Goal: Task Accomplishment & Management: Complete application form

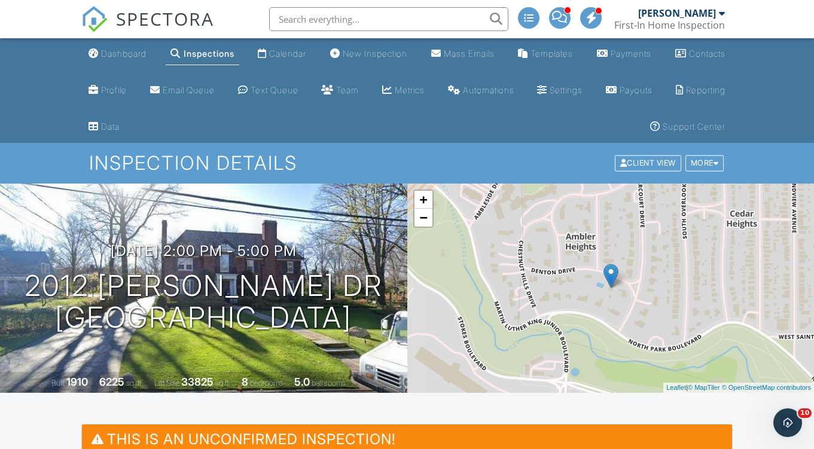
click at [120, 38] on link "SPECTORA" at bounding box center [147, 28] width 133 height 25
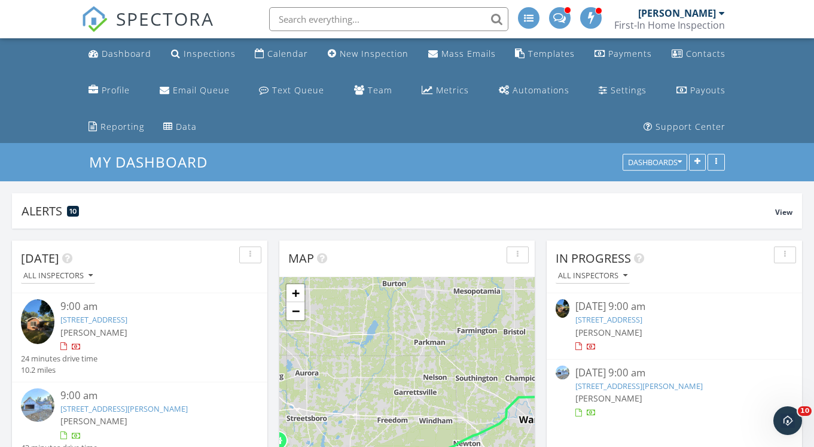
click at [353, 14] on input "text" at bounding box center [388, 19] width 239 height 24
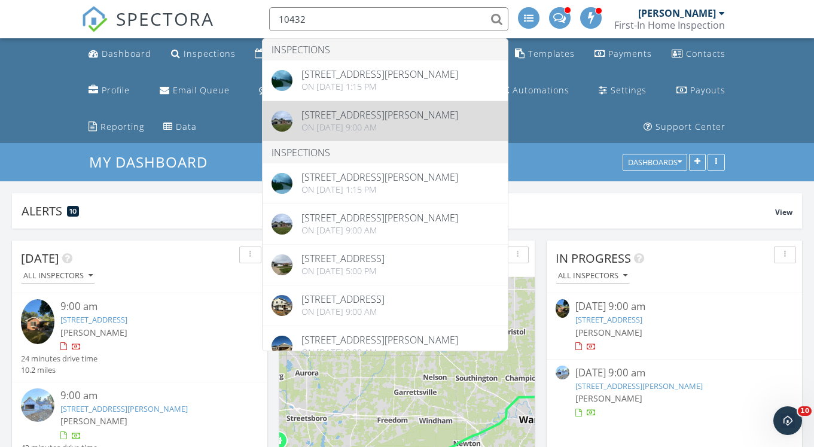
type input "10432"
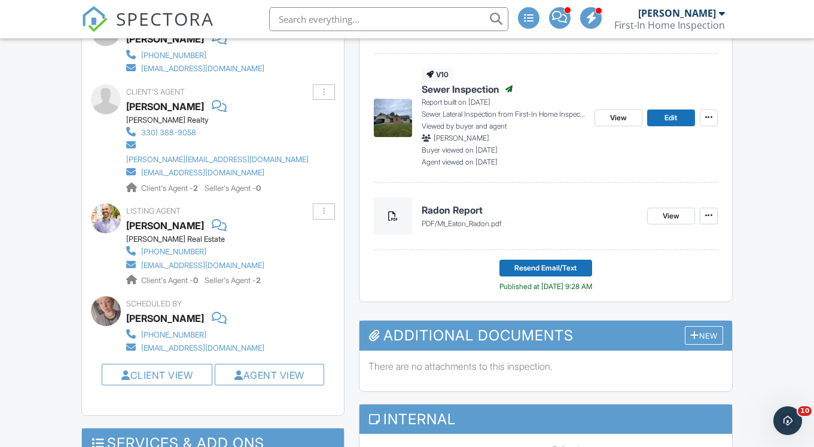
scroll to position [823, 0]
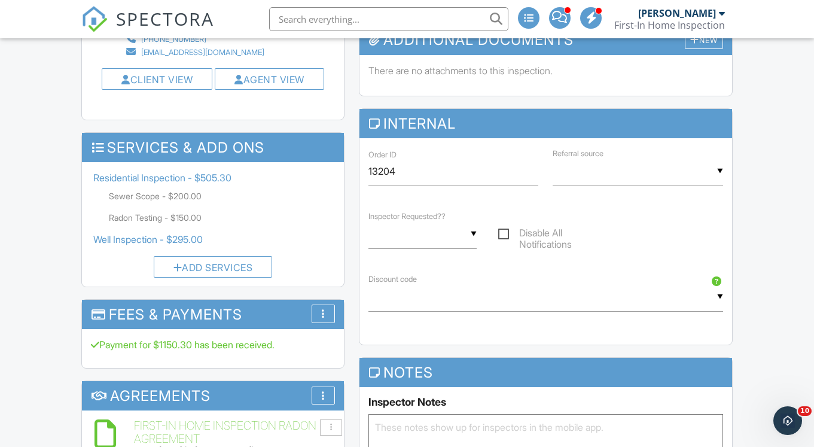
click at [377, 23] on input "text" at bounding box center [388, 19] width 239 height 24
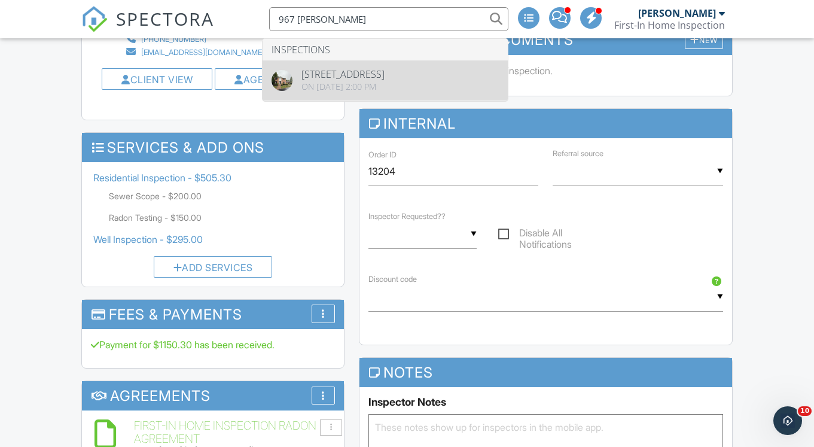
type input "967 robin"
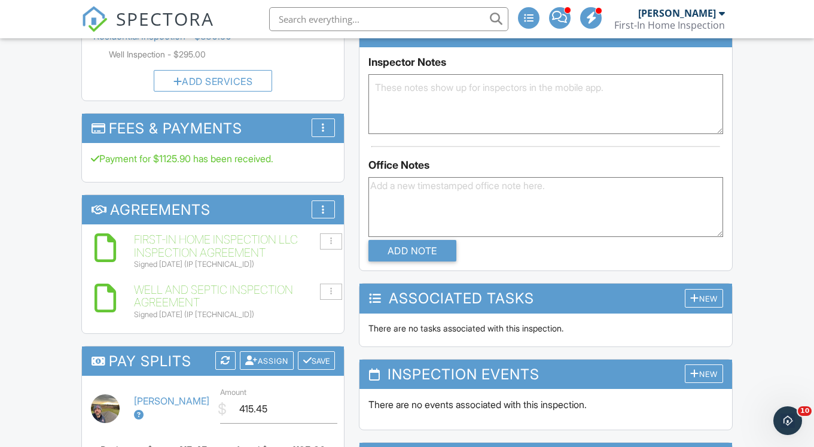
scroll to position [1032, 0]
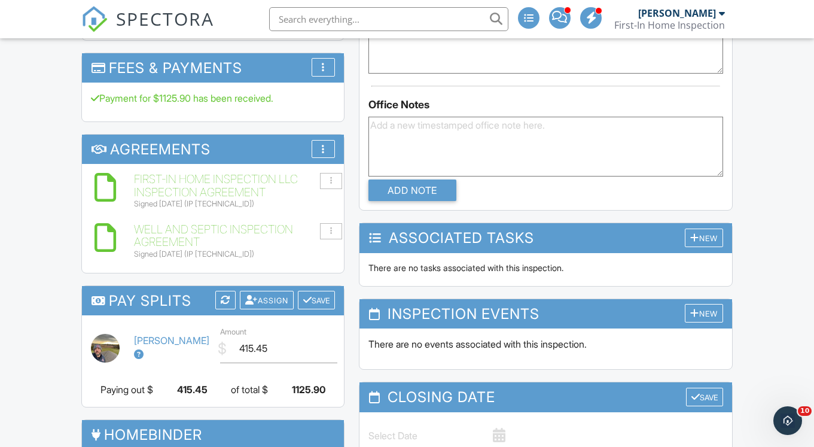
click at [316, 20] on input "text" at bounding box center [388, 19] width 239 height 24
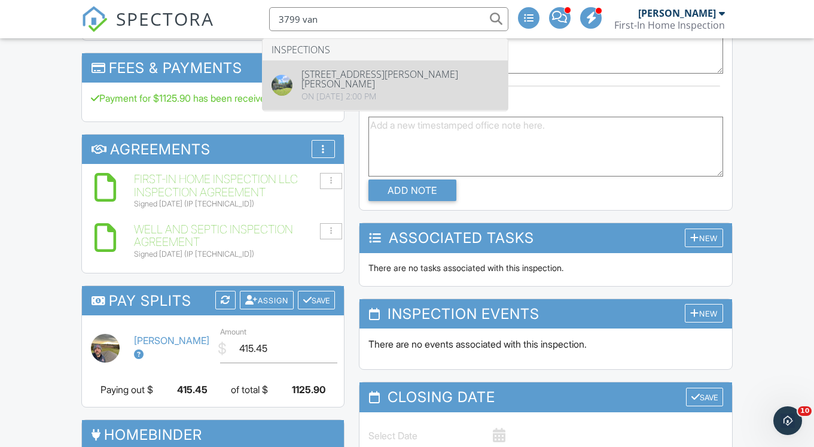
type input "3799 van"
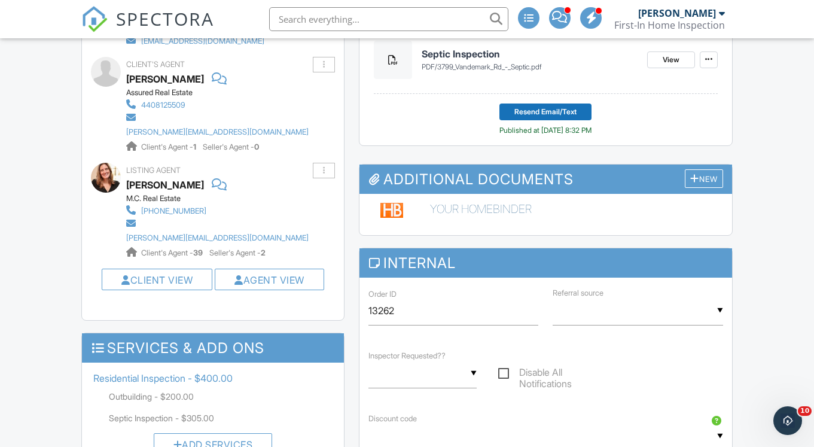
click at [409, 28] on input "text" at bounding box center [388, 19] width 239 height 24
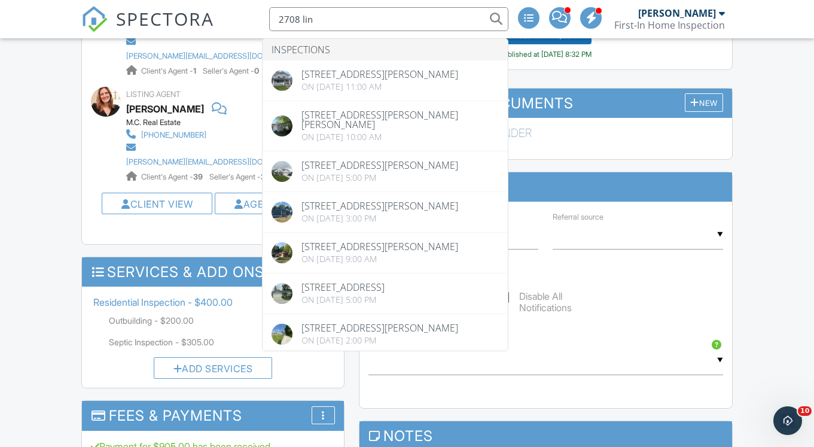
scroll to position [774, 0]
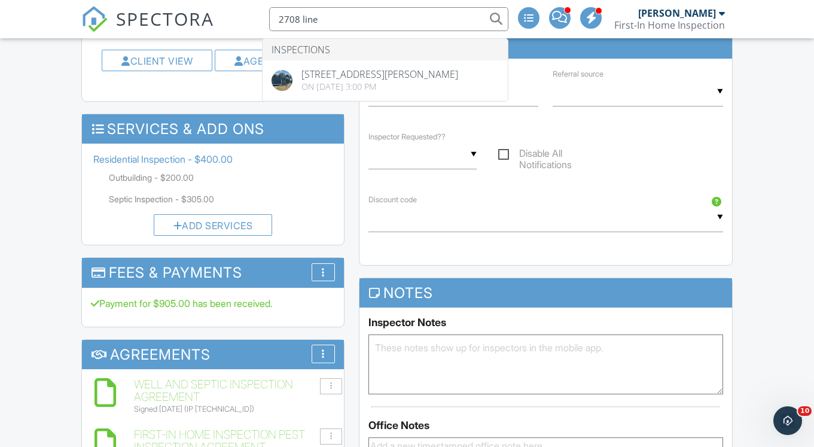
type input "2708 line"
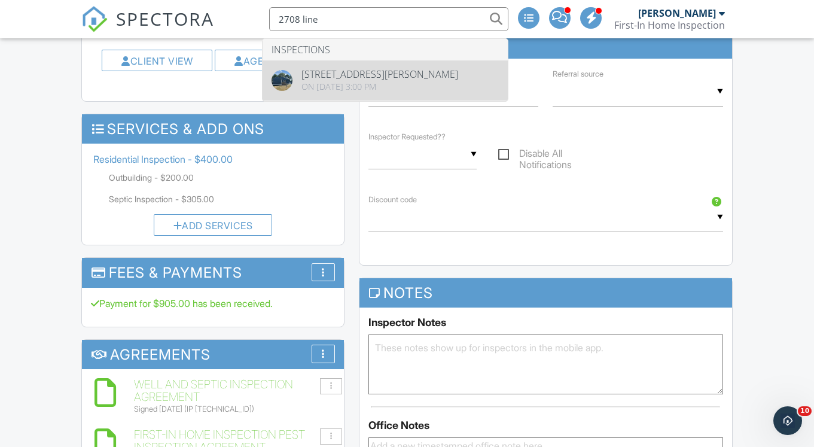
drag, startPoint x: 354, startPoint y: 78, endPoint x: 344, endPoint y: 74, distance: 10.7
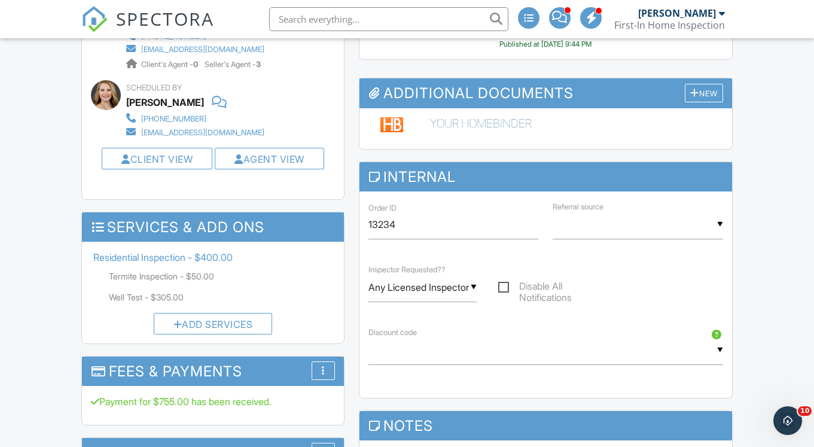
click at [363, 16] on input "text" at bounding box center [388, 19] width 239 height 24
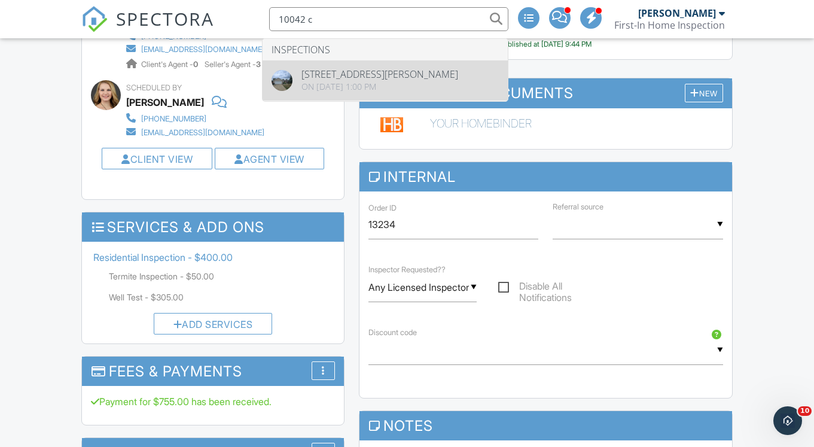
type input "10042 c"
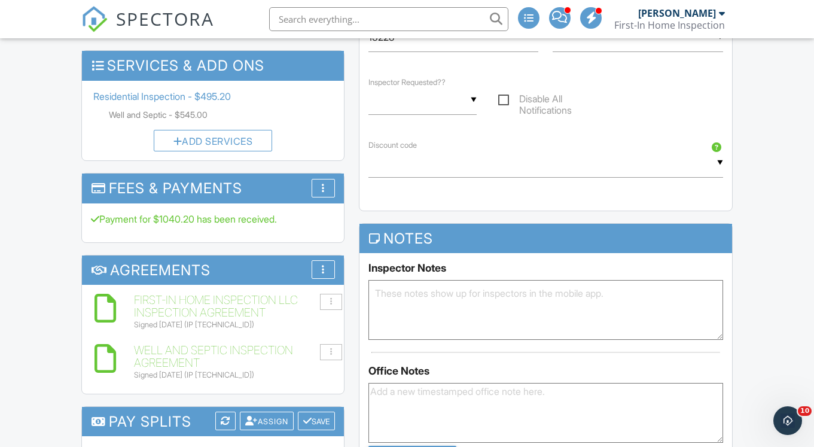
click at [349, 16] on input "text" at bounding box center [388, 19] width 239 height 24
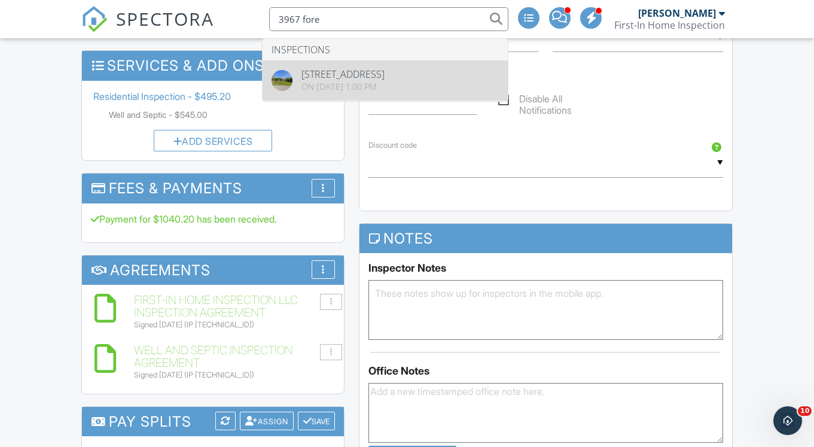
type input "3967 fore"
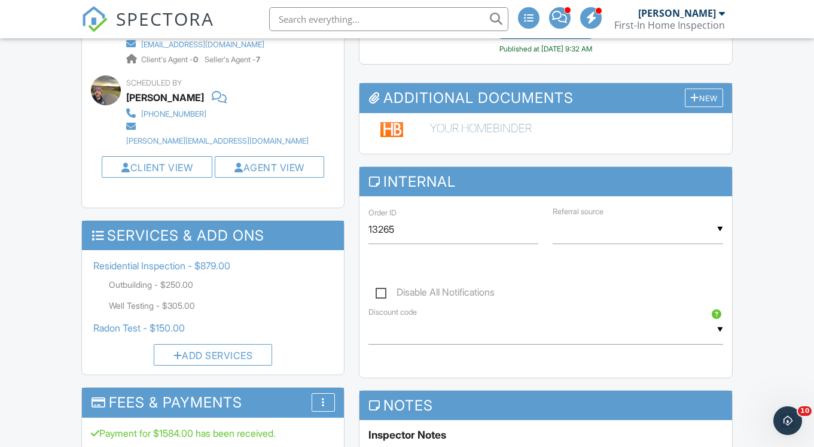
scroll to position [818, 0]
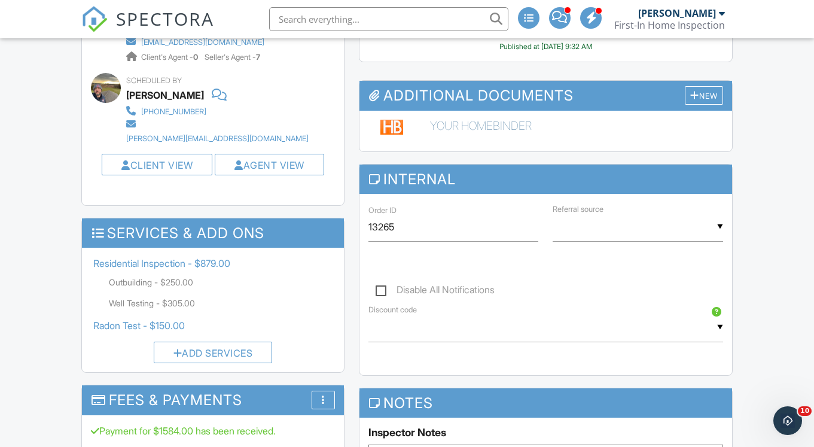
click at [375, 16] on input "text" at bounding box center [388, 19] width 239 height 24
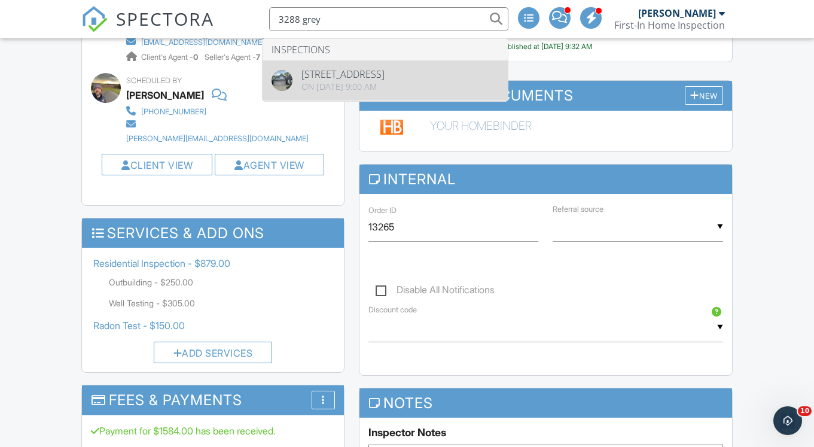
type input "3288 grey"
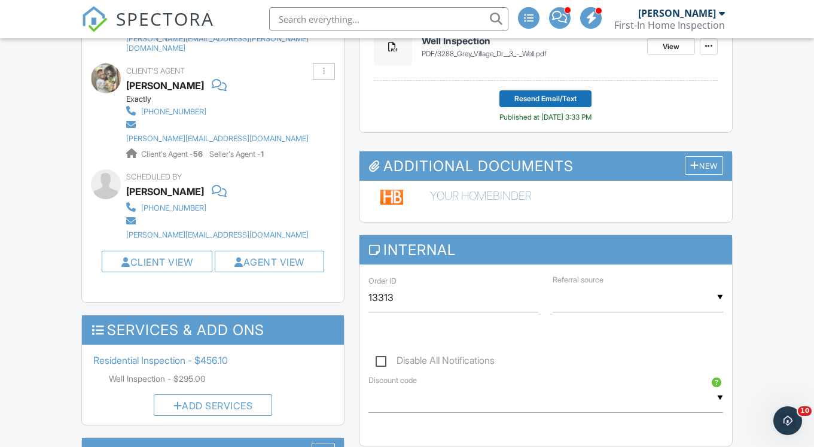
click at [392, 20] on input "text" at bounding box center [388, 19] width 239 height 24
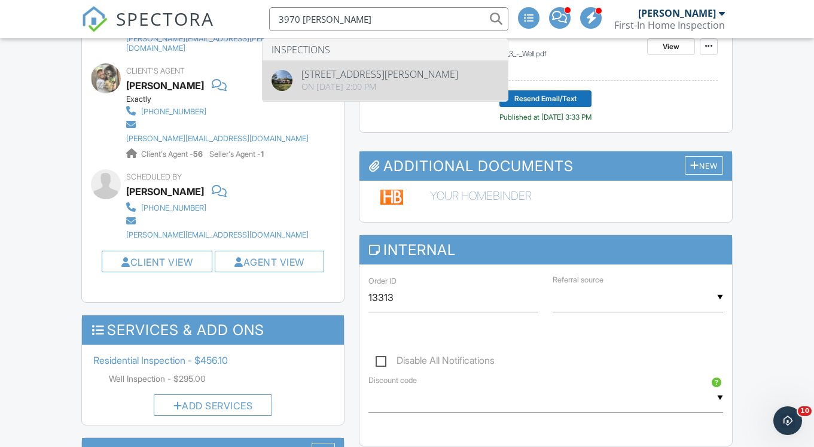
type input "3970 melton"
click at [316, 102] on div "Client's Agent Dustin Ivey Exactly (330) 618-3862 dustin@therealestate.pro Clie…" at bounding box center [248, 111] width 244 height 96
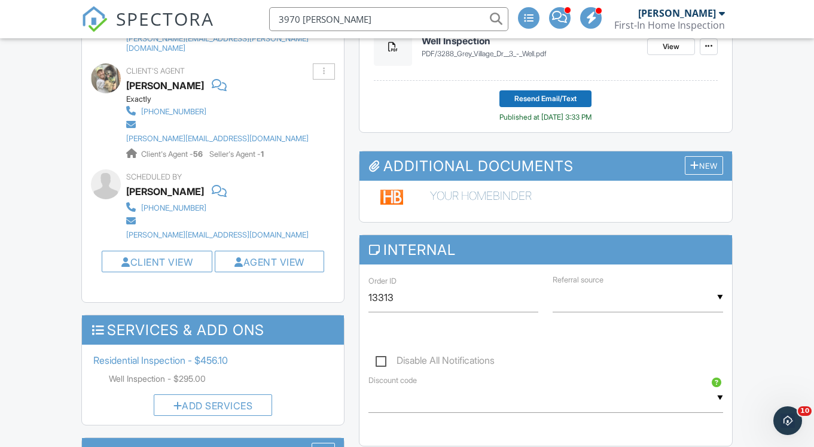
click at [342, 20] on input "3970 melton" at bounding box center [388, 19] width 239 height 24
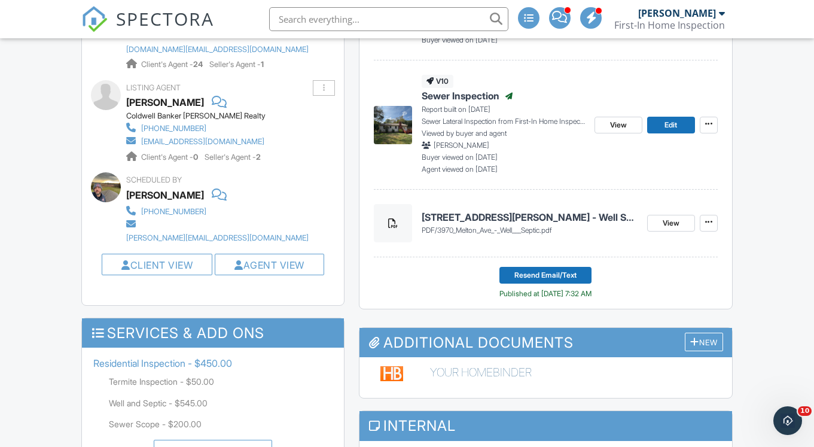
click at [390, 28] on input "text" at bounding box center [388, 19] width 239 height 24
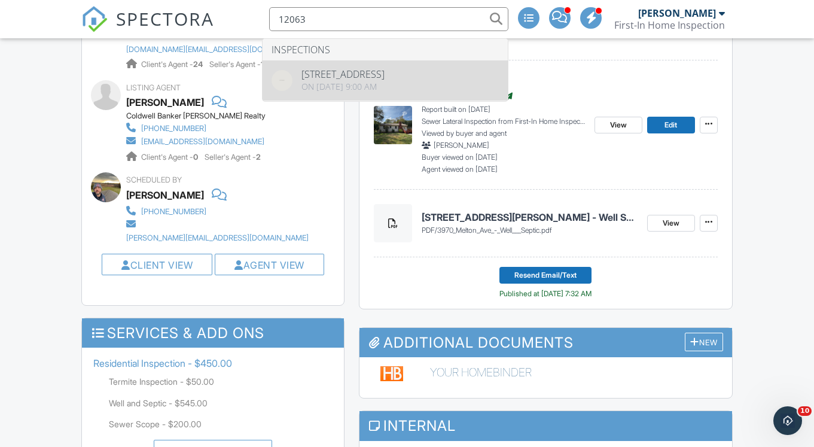
type input "12063"
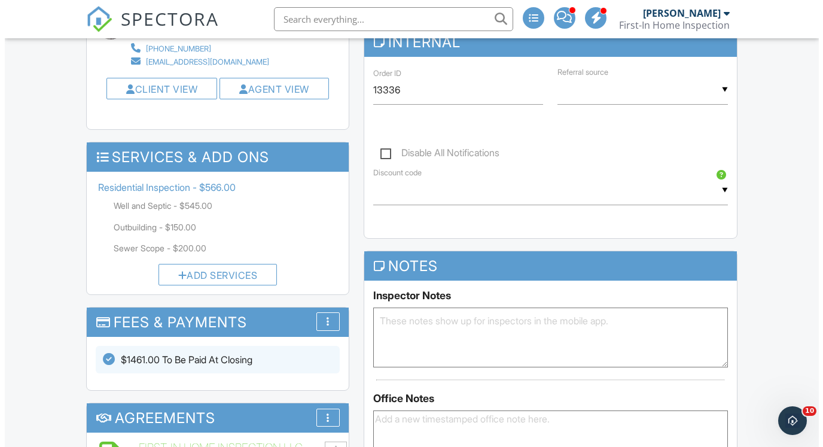
scroll to position [825, 0]
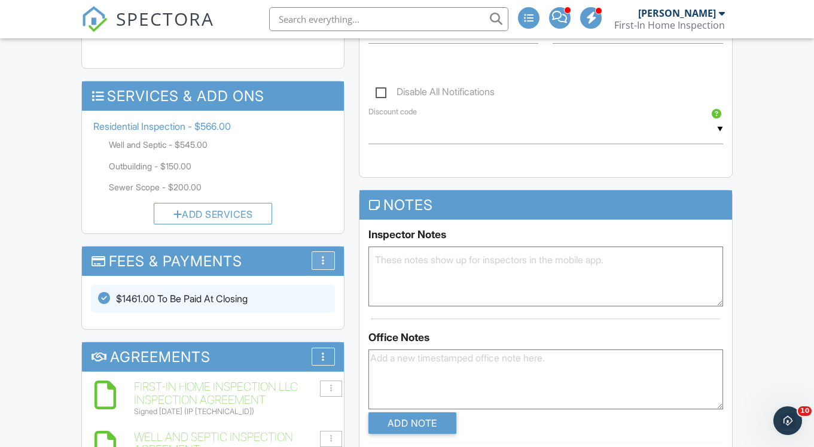
click at [325, 251] on div "More" at bounding box center [323, 260] width 23 height 19
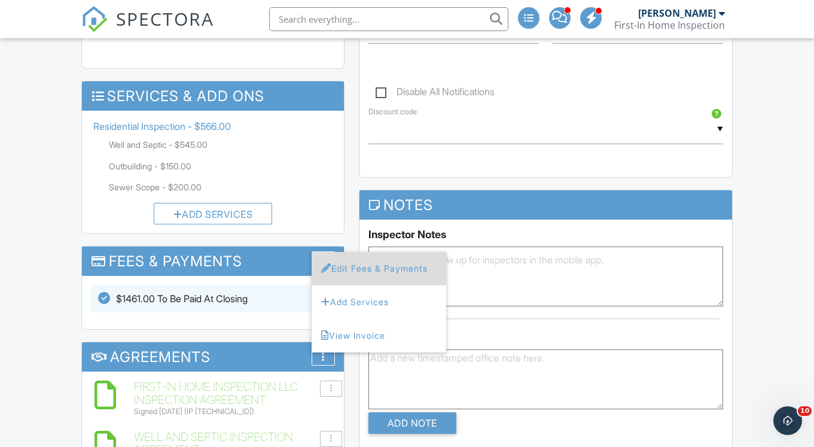
click at [349, 252] on li "Edit Fees & Payments" at bounding box center [379, 269] width 135 height 34
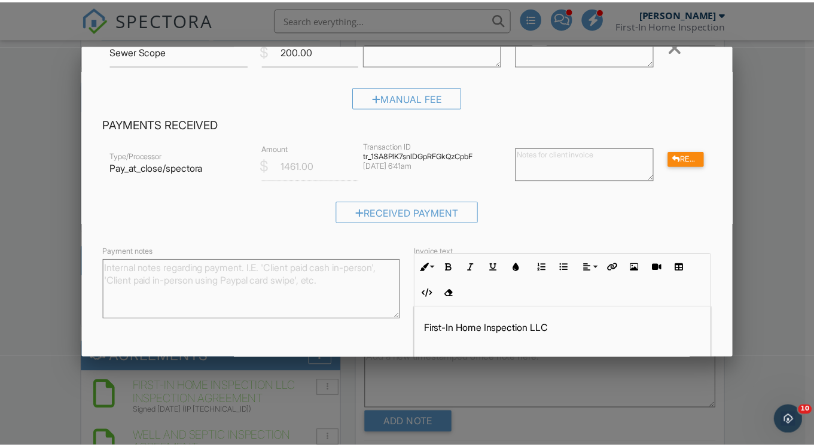
scroll to position [0, 0]
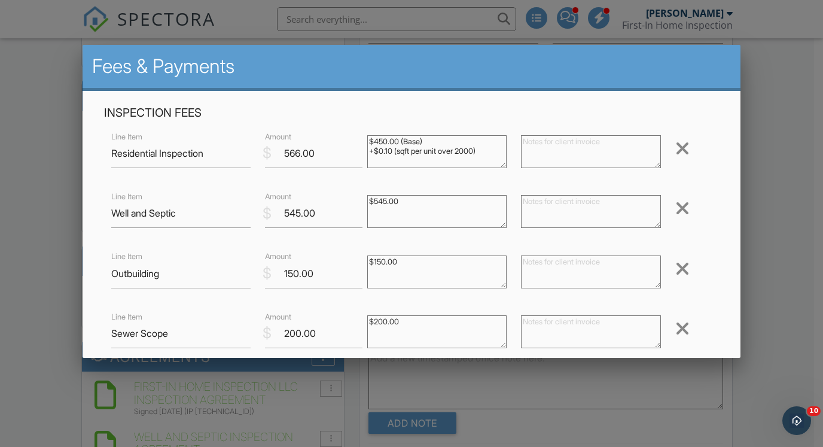
click at [759, 132] on div at bounding box center [411, 219] width 823 height 559
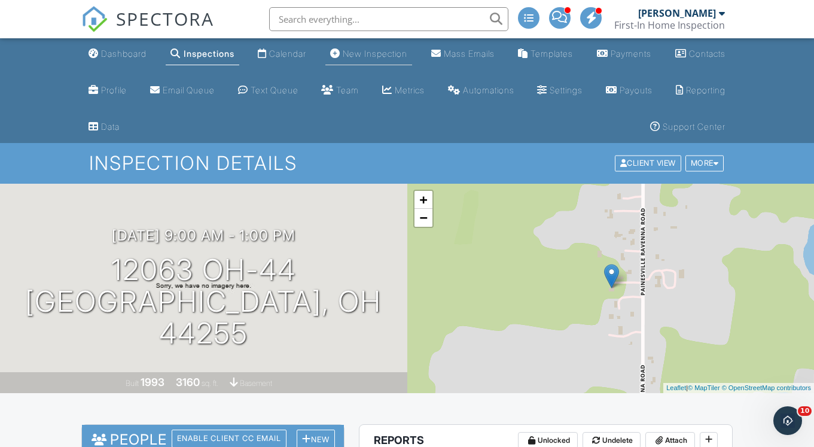
click at [365, 54] on div "New Inspection" at bounding box center [375, 53] width 65 height 10
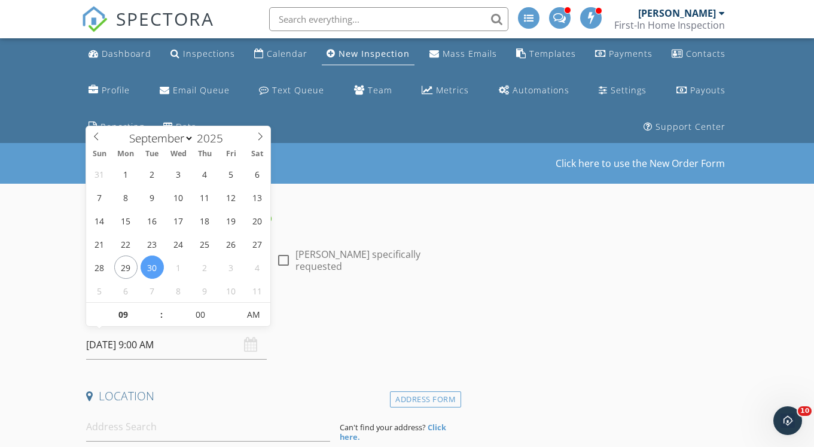
click at [169, 343] on input "[DATE] 9:00 AM" at bounding box center [176, 344] width 181 height 29
select select "9"
type input "[DATE] 9:00 AM"
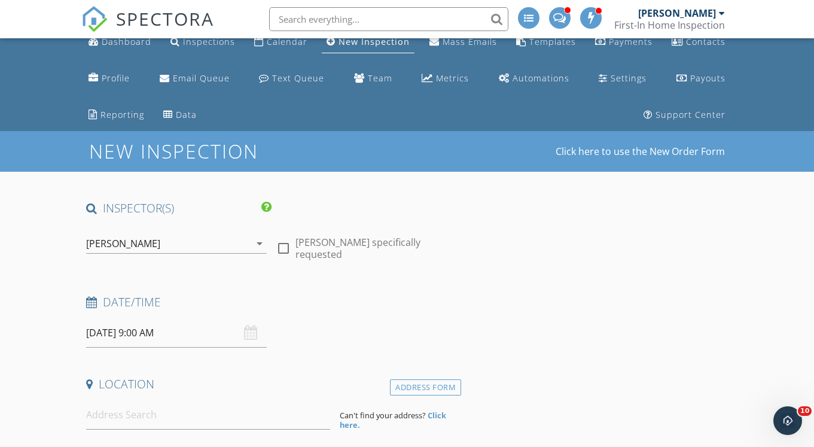
scroll to position [48, 0]
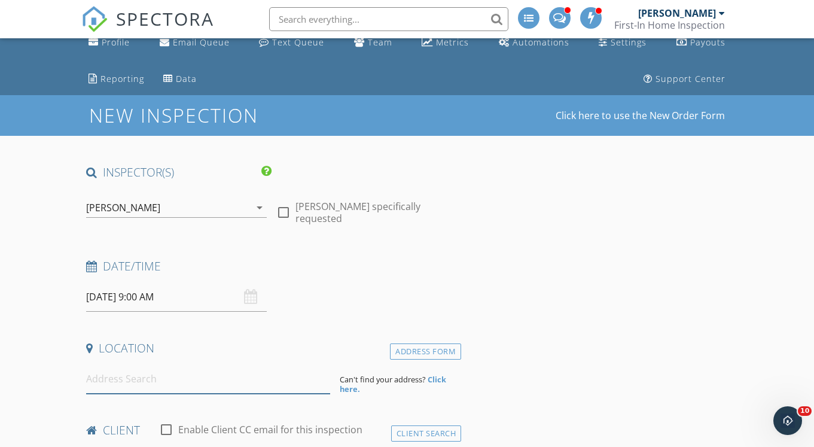
click at [135, 376] on input at bounding box center [207, 378] width 243 height 29
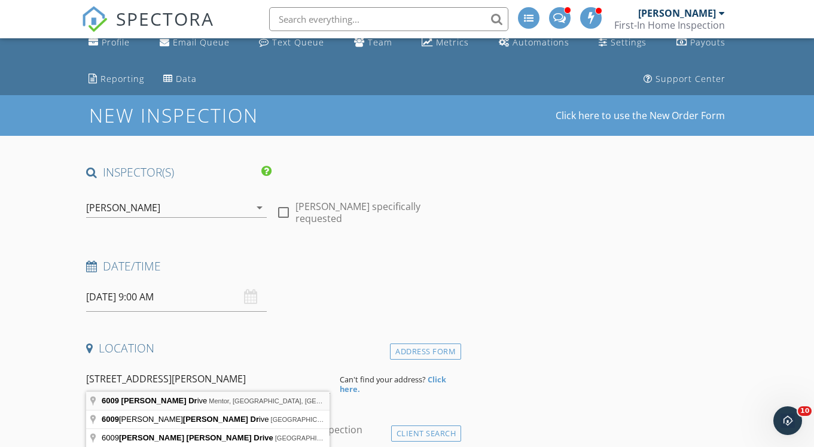
type input "[STREET_ADDRESS][PERSON_NAME]"
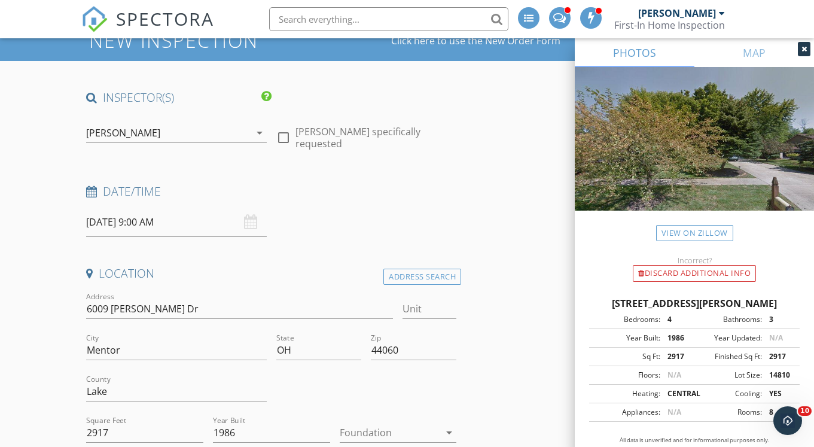
scroll to position [139, 0]
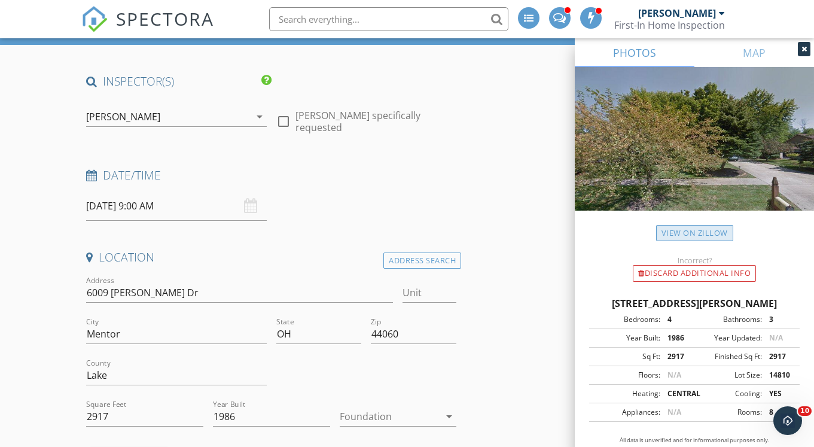
click at [669, 231] on link "View on Zillow" at bounding box center [694, 233] width 77 height 16
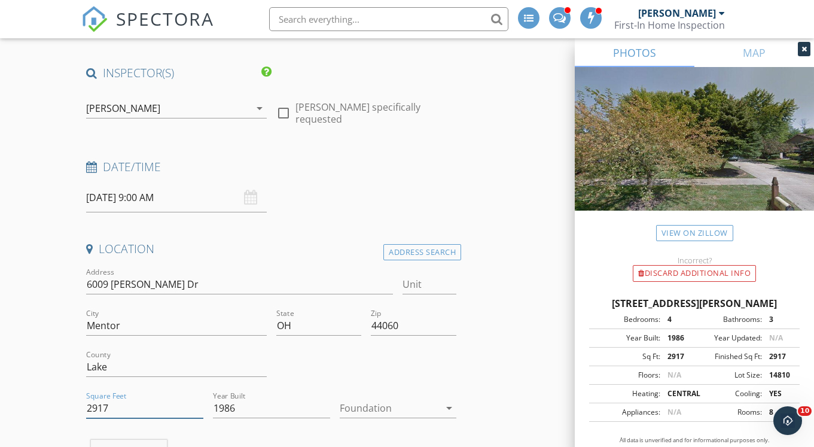
drag, startPoint x: 115, startPoint y: 407, endPoint x: 65, endPoint y: 398, distance: 51.0
type input "3718"
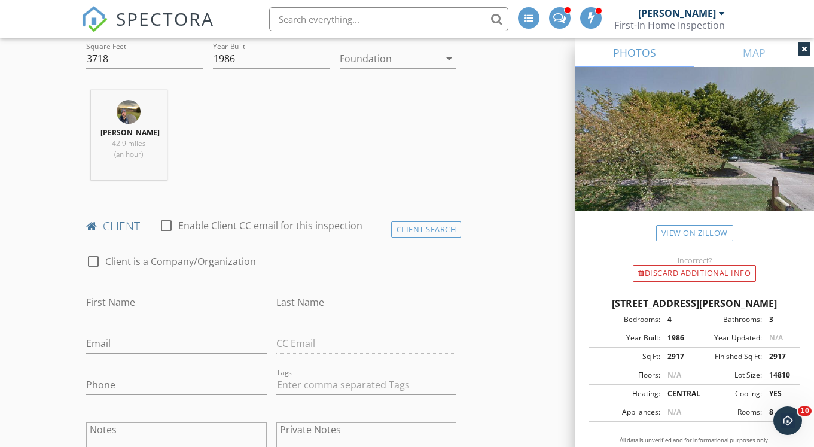
scroll to position [516, 0]
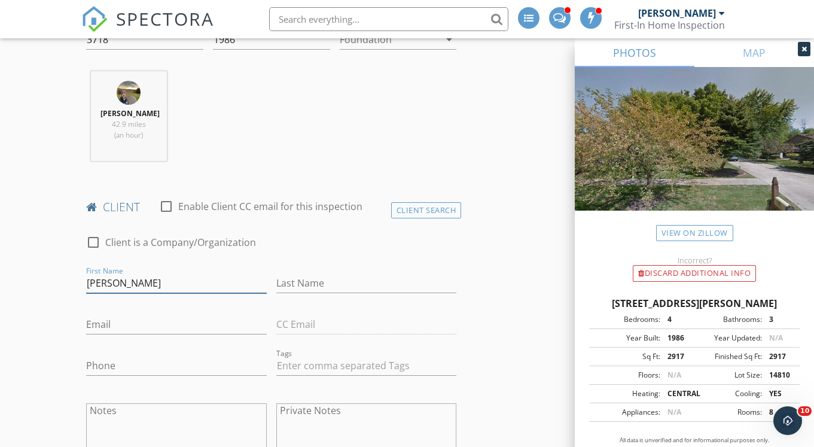
type input "Emily"
type input "Camp"
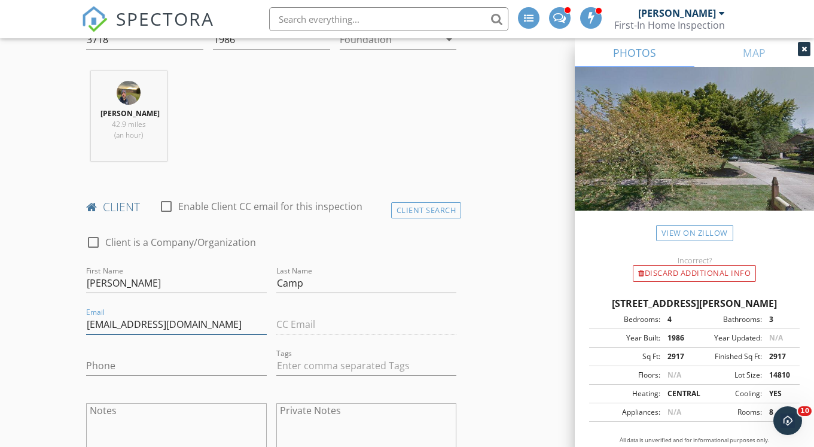
type input "ehaas@oh.rr.com"
type input "440-622-4963"
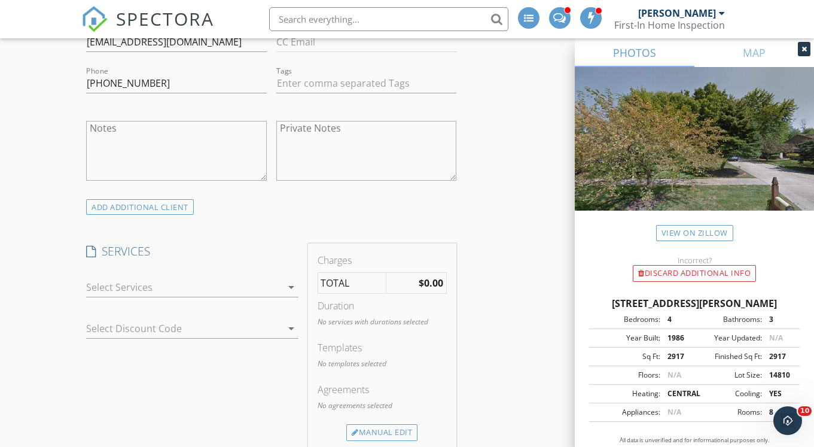
scroll to position [876, 0]
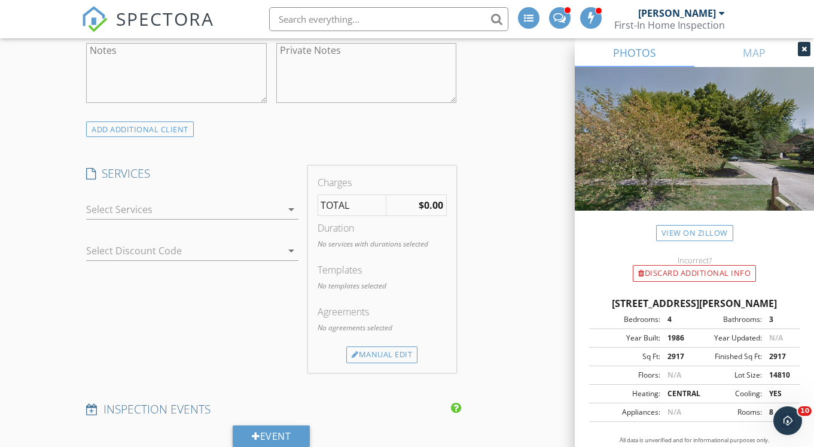
click at [209, 200] on div at bounding box center [183, 209] width 195 height 19
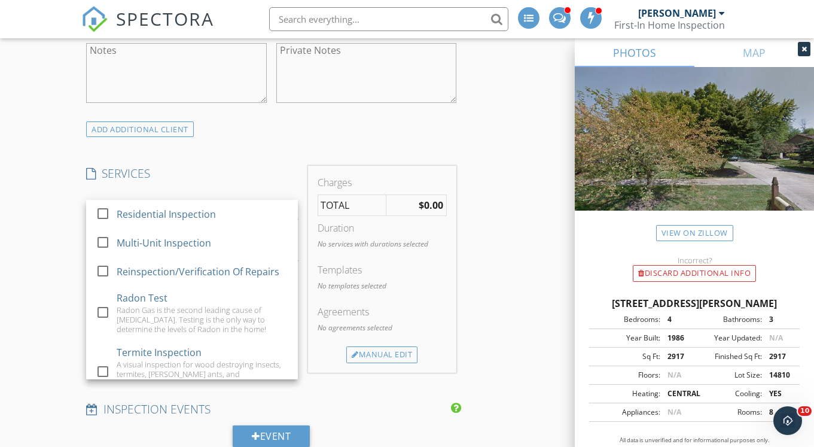
click at [518, 203] on div "INSPECTOR(S) check_box Ron Fast PRIMARY check_box_outline_blank Bryan Covell ch…" at bounding box center [407, 431] width 652 height 2188
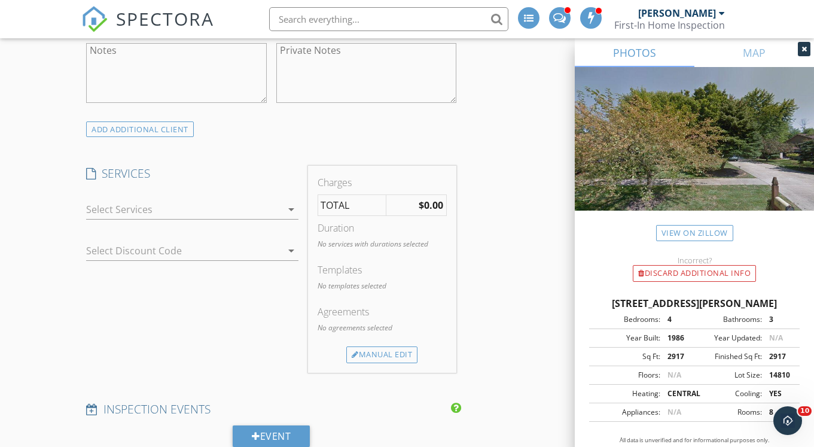
click at [236, 206] on div at bounding box center [183, 209] width 195 height 19
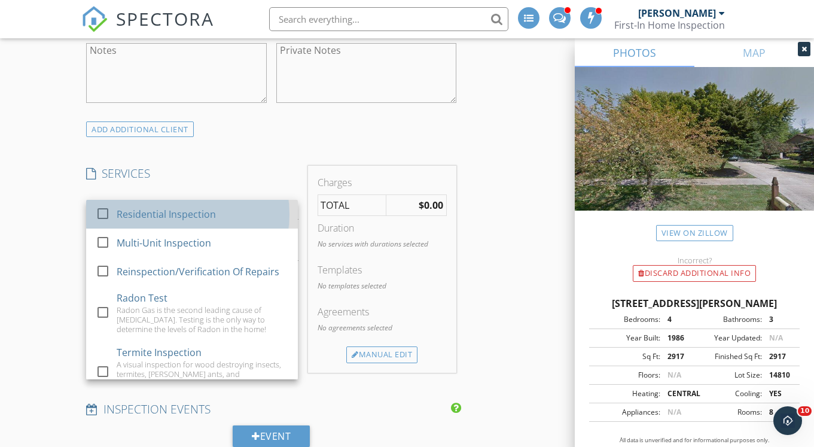
drag, startPoint x: 230, startPoint y: 213, endPoint x: 224, endPoint y: 220, distance: 9.0
click at [230, 213] on div "Residential Inspection" at bounding box center [203, 214] width 172 height 24
checkbox input "true"
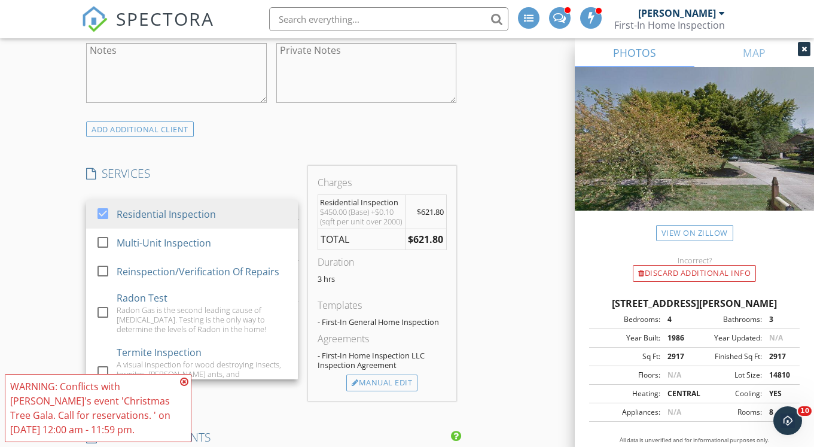
click at [57, 254] on div "New Inspection Click here to use the New Order Form INSPECTOR(S) check_box Ron …" at bounding box center [407, 424] width 814 height 2314
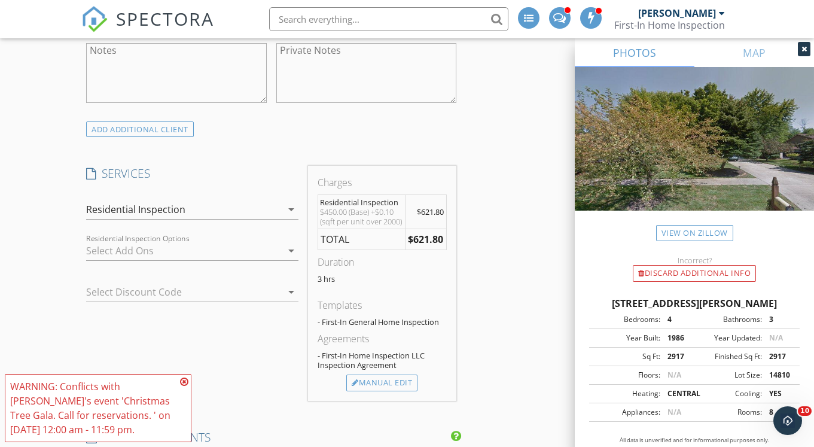
click at [112, 245] on div at bounding box center [183, 250] width 195 height 19
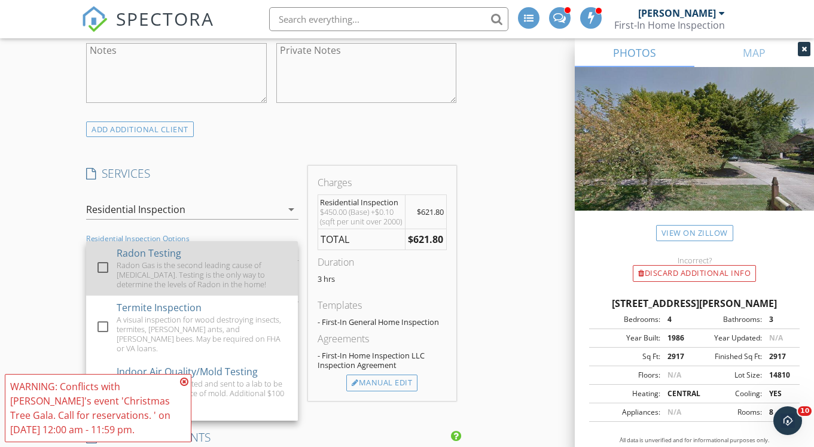
click at [115, 253] on div "check_box_outline_blank Radon Testing Radon Gas is the second leading cause of …" at bounding box center [192, 268] width 193 height 54
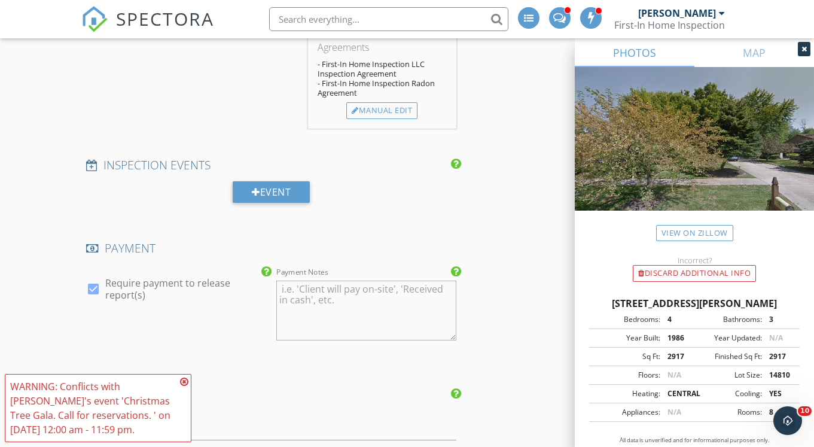
scroll to position [1299, 0]
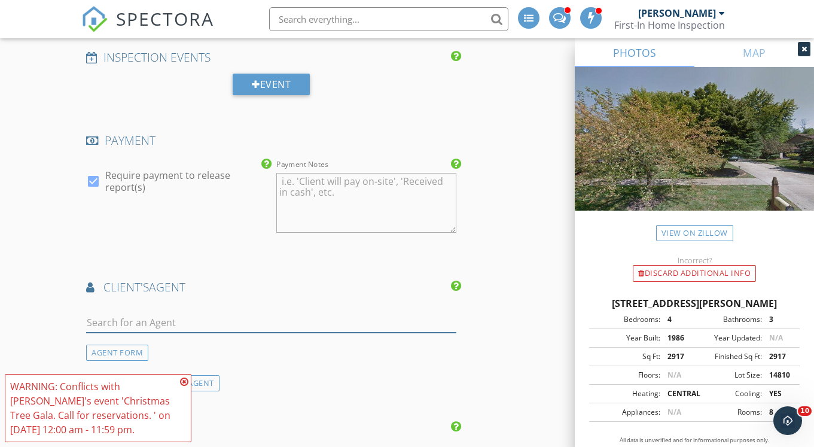
click at [270, 333] on input "text" at bounding box center [271, 323] width 370 height 20
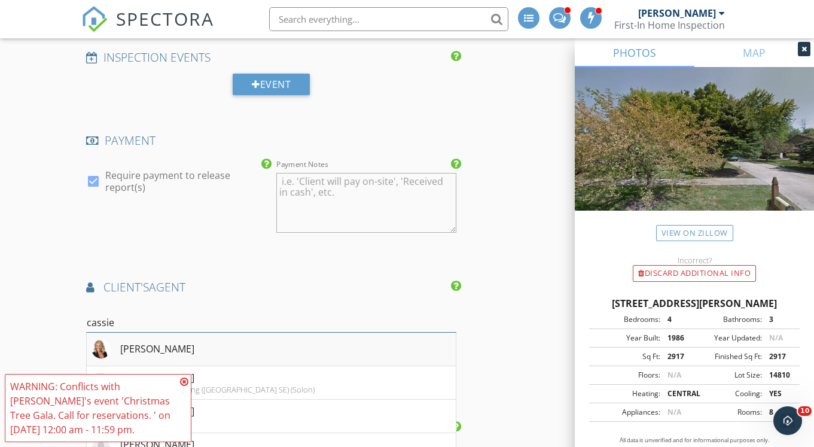
type input "cassie"
click at [268, 359] on li "Cassie Nelson" at bounding box center [271, 350] width 369 height 34
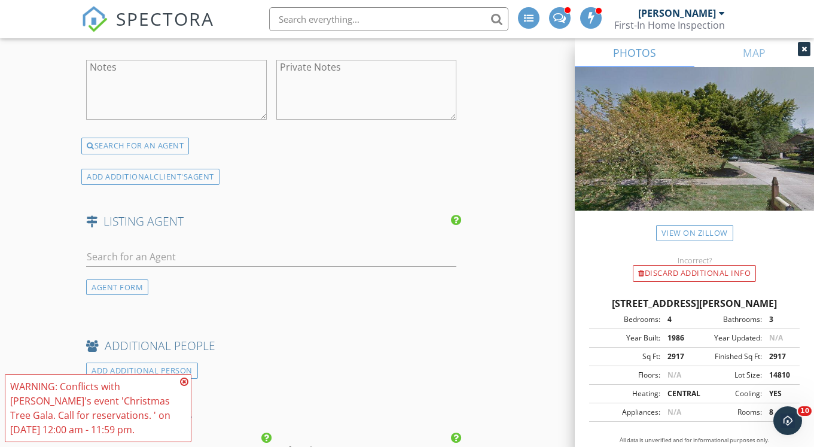
scroll to position [1749, 0]
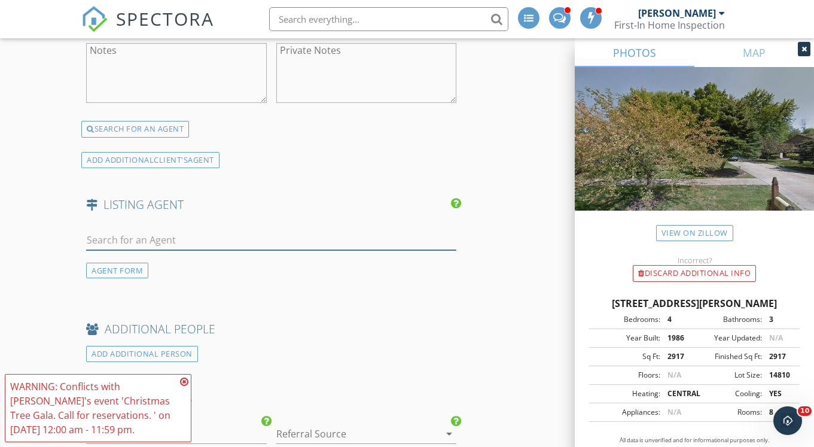
click at [176, 241] on input "text" at bounding box center [271, 240] width 370 height 20
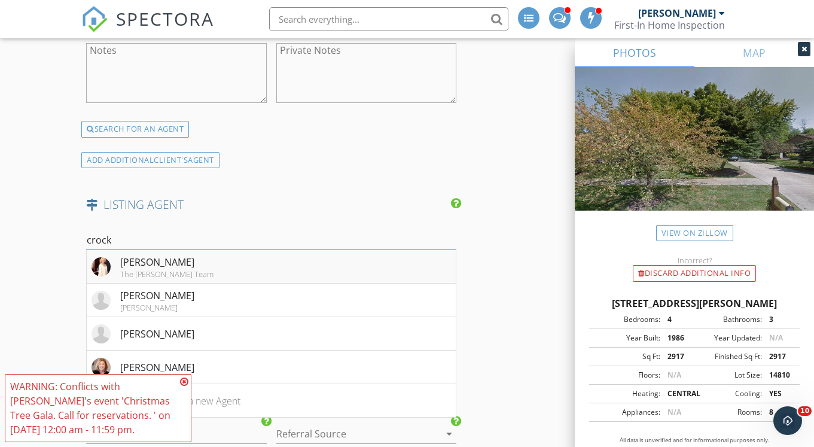
type input "crock"
click at [176, 267] on div "Judie Crockett" at bounding box center [166, 262] width 93 height 14
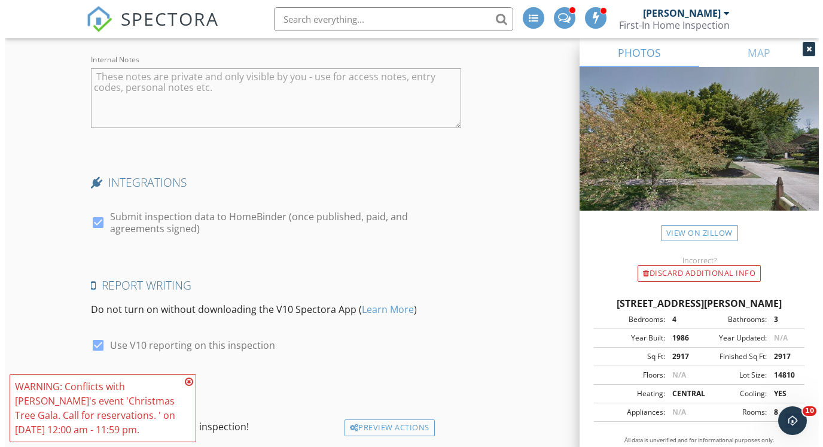
scroll to position [2524, 0]
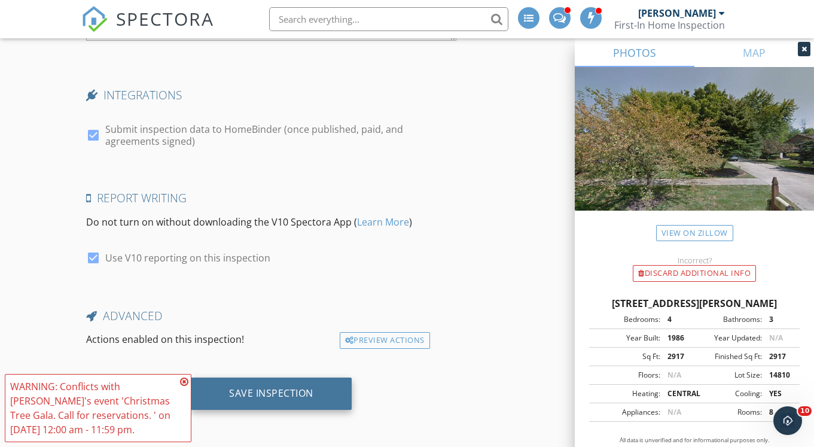
click at [264, 394] on div "Save Inspection" at bounding box center [271, 393] width 84 height 12
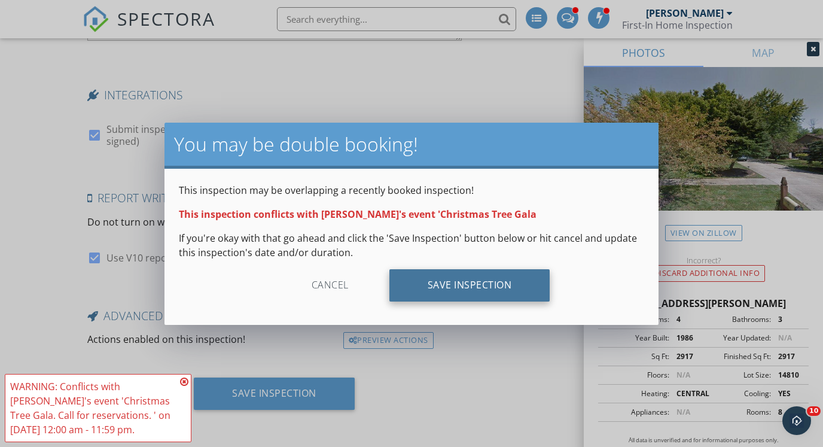
click at [480, 282] on div "Save Inspection" at bounding box center [469, 285] width 161 height 32
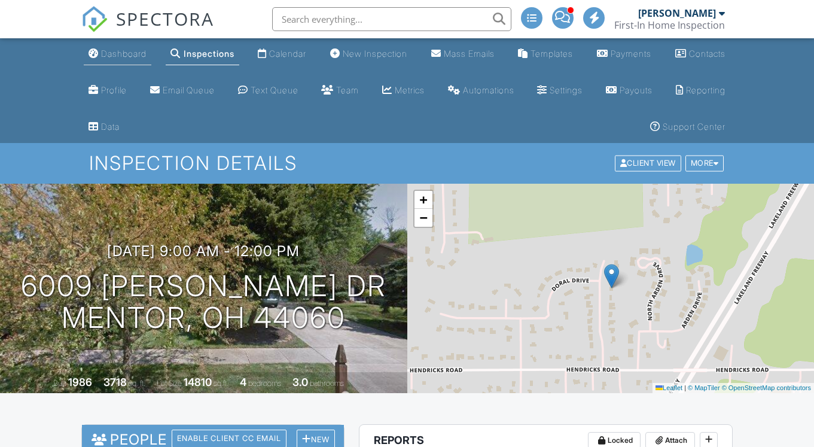
click at [106, 56] on div "Dashboard" at bounding box center [123, 53] width 45 height 10
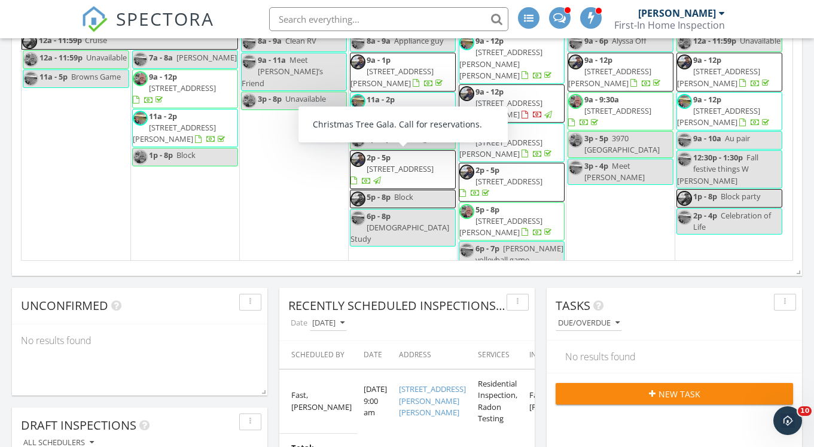
scroll to position [845, 0]
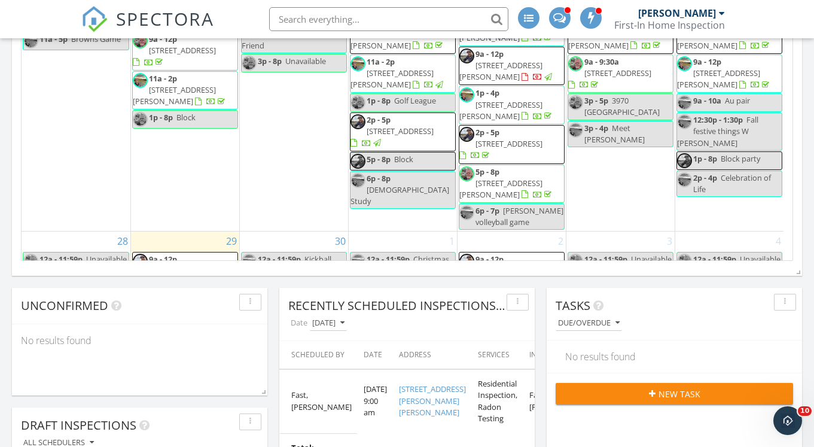
click at [386, 343] on span "[STREET_ADDRESS][PERSON_NAME]" at bounding box center [392, 354] width 83 height 22
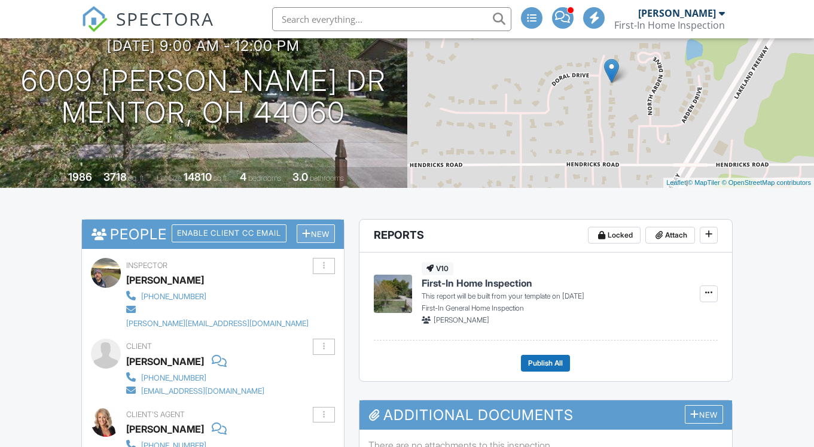
click at [317, 230] on div "New" at bounding box center [316, 233] width 38 height 19
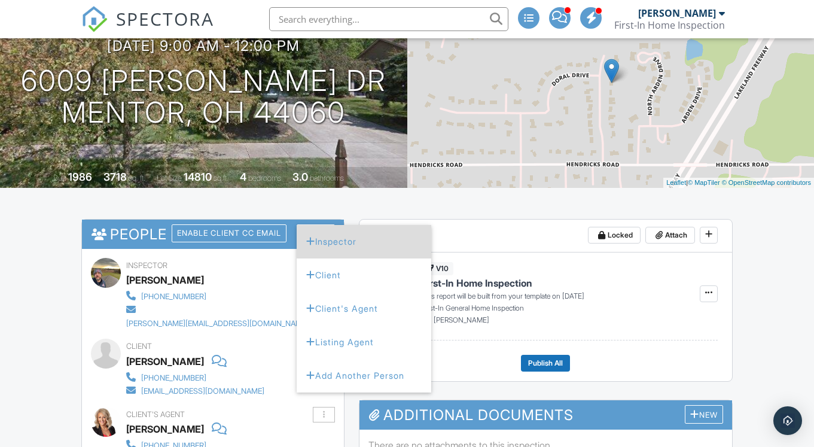
click at [339, 247] on li "Inspector" at bounding box center [364, 242] width 135 height 34
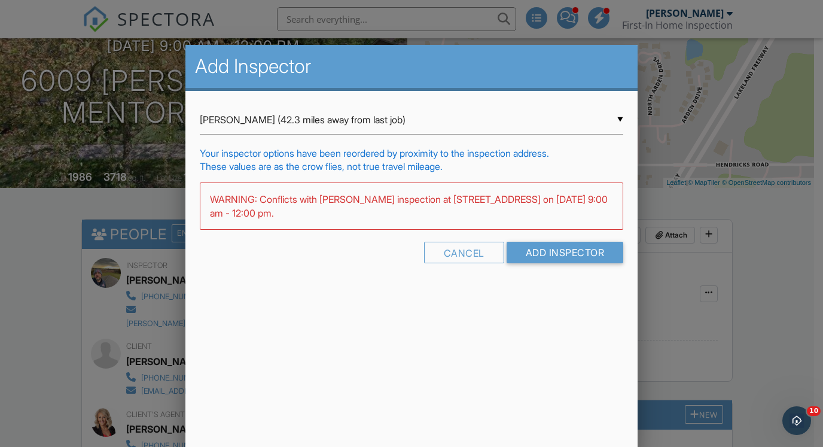
click at [257, 98] on div "▼ Bryan Covell (42.3 miles away from last job) Joey Slagle (41.1 miles away fro…" at bounding box center [411, 189] width 453 height 196
click at [258, 129] on div "▼ Bryan Covell (42.3 miles away from last job) Joey Slagle (41.1 miles away fro…" at bounding box center [412, 119] width 424 height 29
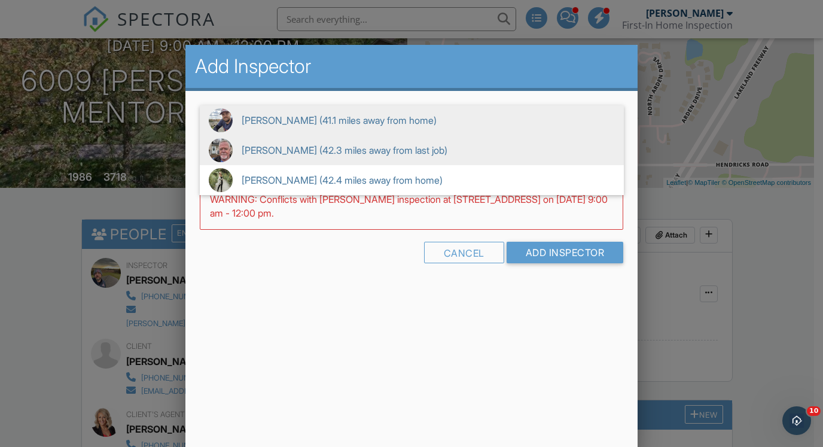
click at [261, 122] on span "Joey Slagle (41.1 miles away from home)" at bounding box center [412, 120] width 424 height 30
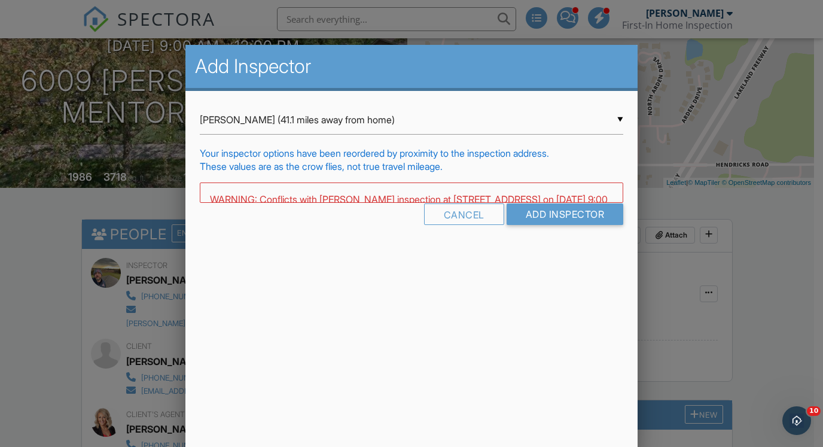
click at [261, 122] on div "▼ Joey Slagle (41.1 miles away from home) Joey Slagle (41.1 miles away from hom…" at bounding box center [412, 119] width 424 height 29
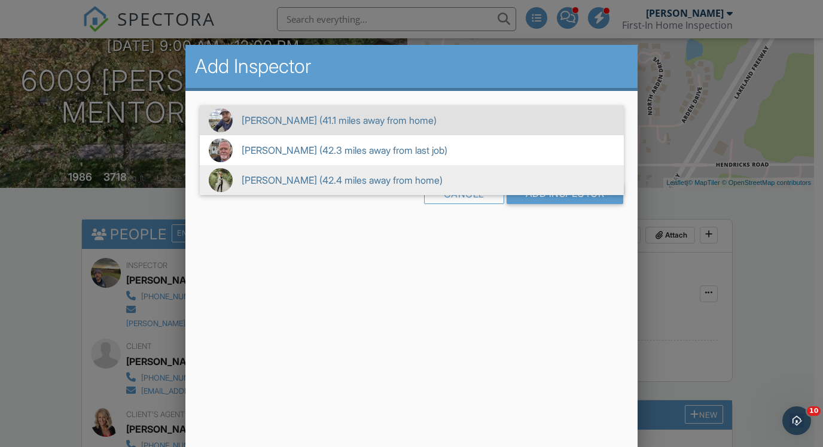
click at [266, 177] on span "Meghan Miller (42.4 miles away from home)" at bounding box center [412, 180] width 424 height 30
type input "Meghan Miller (42.4 miles away from home)"
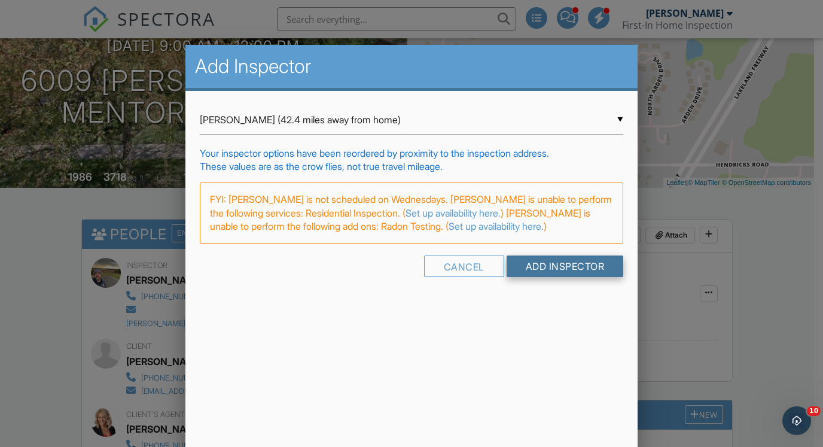
click at [564, 273] on input "Add Inspector" at bounding box center [565, 266] width 117 height 22
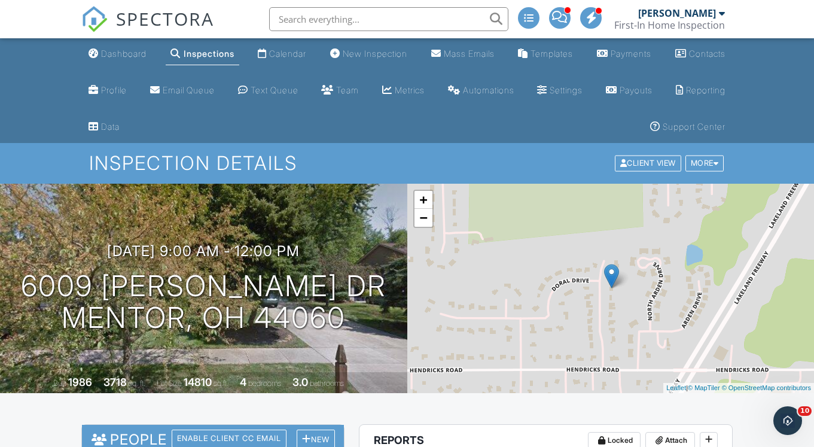
drag, startPoint x: 190, startPoint y: 57, endPoint x: 183, endPoint y: 39, distance: 19.3
click at [190, 57] on div "Inspections" at bounding box center [209, 53] width 51 height 10
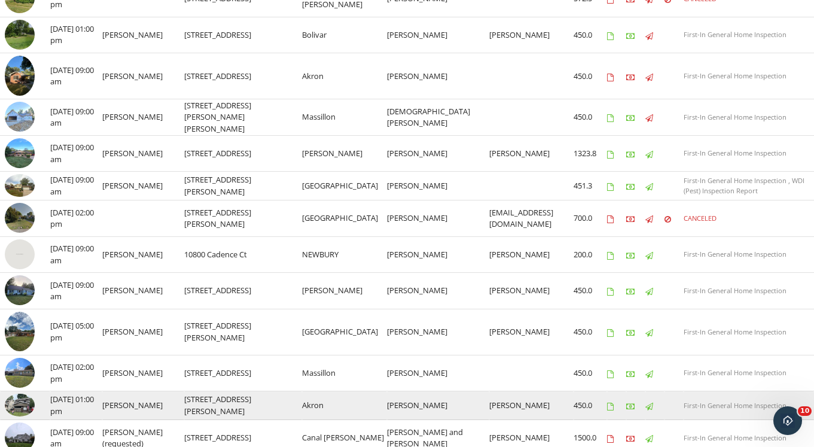
scroll to position [794, 0]
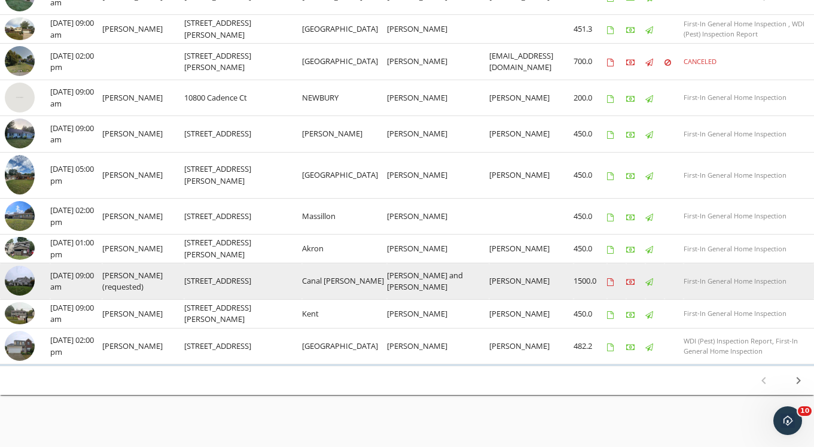
click at [20, 270] on img at bounding box center [20, 281] width 30 height 30
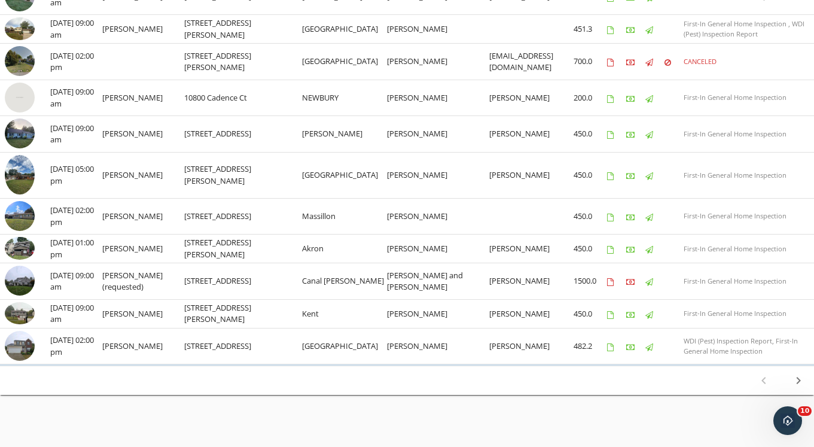
click at [796, 373] on icon "chevron_right" at bounding box center [799, 380] width 14 height 14
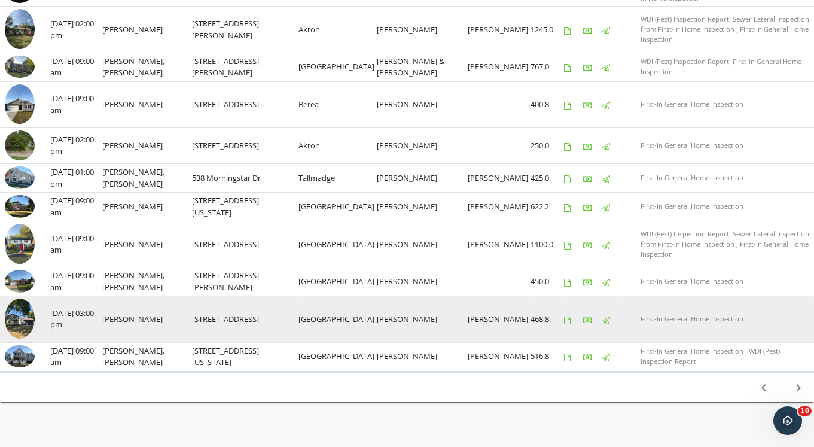
scroll to position [877, 0]
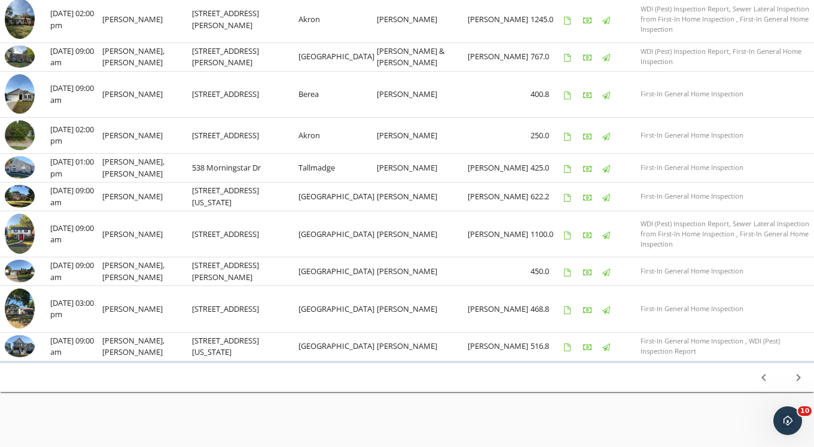
click at [797, 373] on icon "chevron_right" at bounding box center [799, 377] width 14 height 14
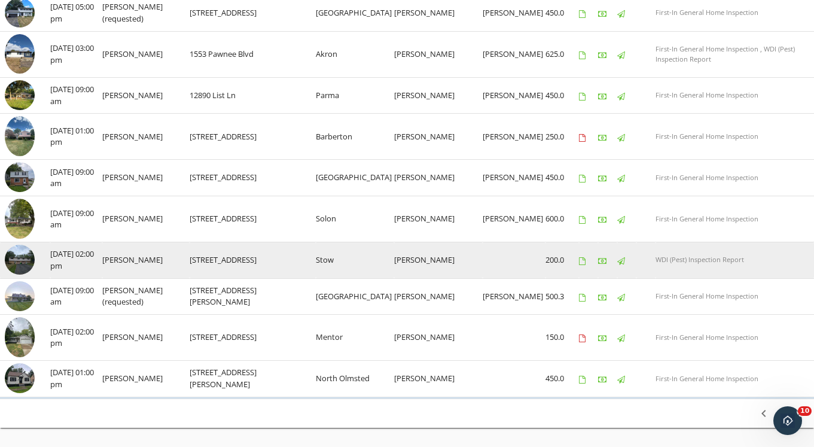
scroll to position [870, 0]
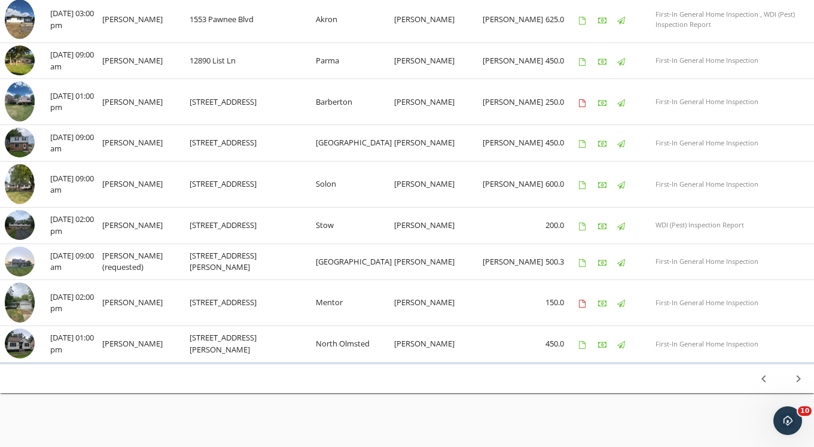
click at [796, 372] on icon "chevron_right" at bounding box center [799, 379] width 14 height 14
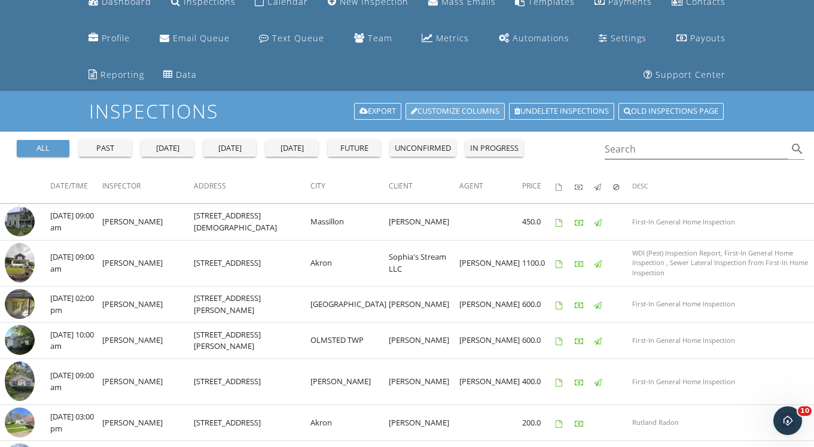
scroll to position [0, 0]
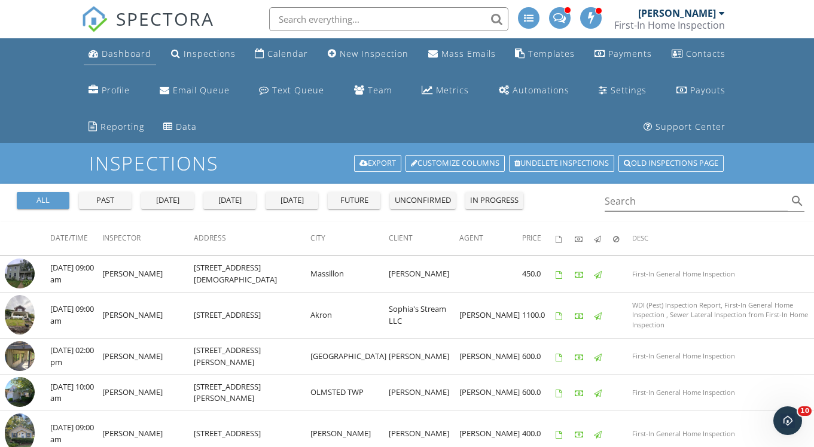
click at [118, 45] on link "Dashboard" at bounding box center [120, 54] width 72 height 22
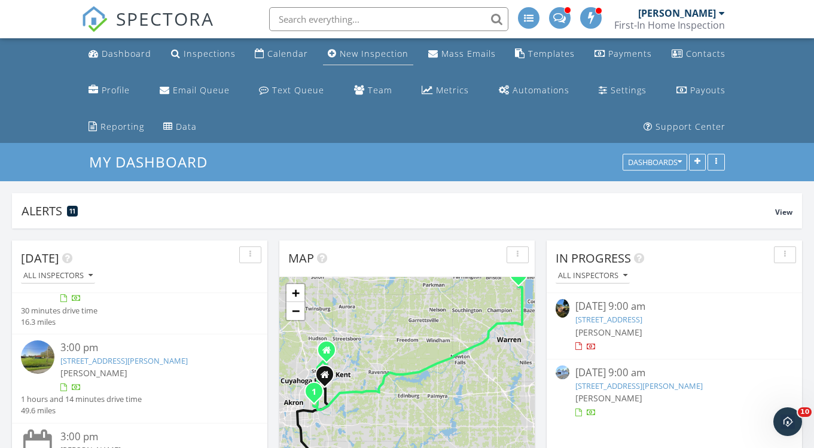
click at [377, 55] on div "New Inspection" at bounding box center [374, 53] width 69 height 11
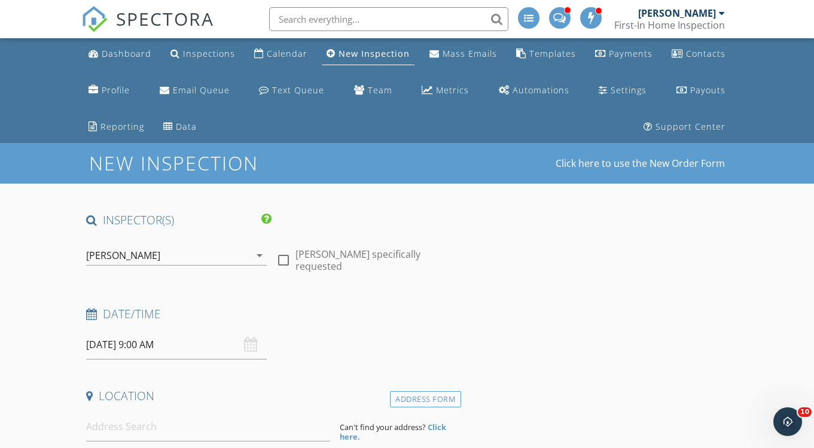
click at [169, 346] on input "[DATE] 9:00 AM" at bounding box center [176, 344] width 181 height 29
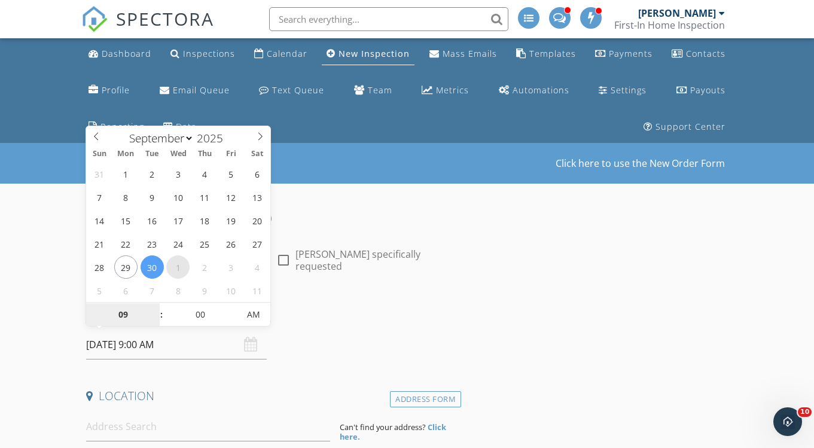
select select "9"
type input "[DATE] 9:00 AM"
type input "10"
type input "[DATE] 10:00 AM"
click at [157, 307] on span at bounding box center [155, 309] width 8 height 12
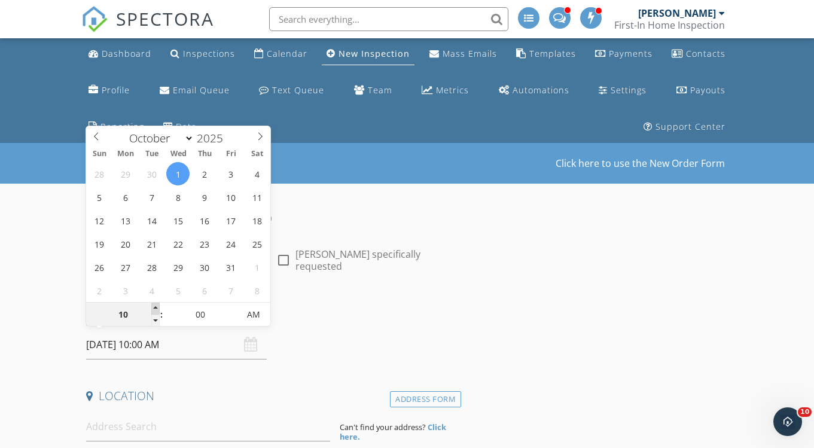
type input "11"
type input "[DATE] 11:00 AM"
click at [157, 307] on span at bounding box center [155, 309] width 8 height 12
type input "12"
type input "[DATE] 12:00 PM"
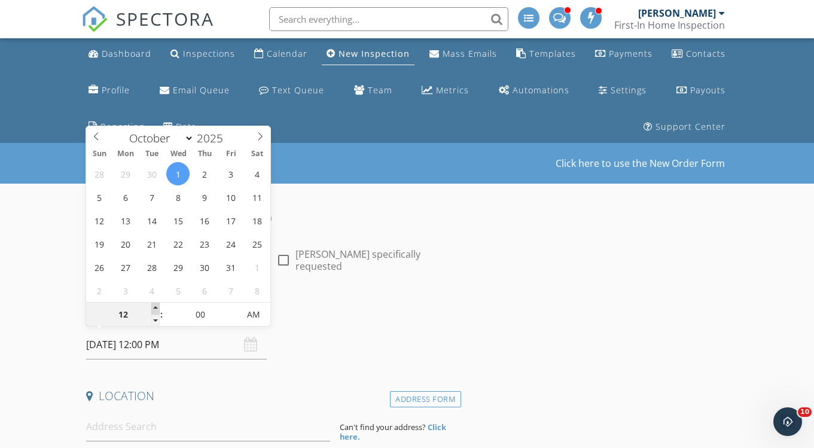
click at [157, 307] on span at bounding box center [155, 309] width 8 height 12
type input "01"
type input "[DATE] 1:00 PM"
click at [157, 307] on span at bounding box center [155, 309] width 8 height 12
type input "02"
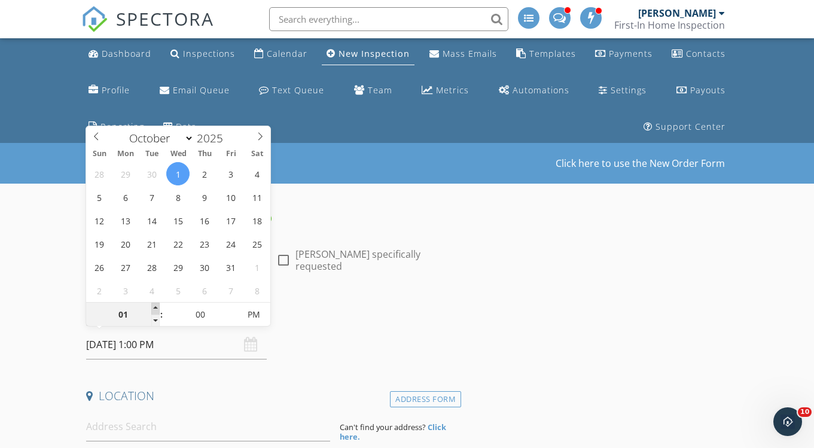
type input "[DATE] 2:00 PM"
click at [157, 307] on span at bounding box center [155, 309] width 8 height 12
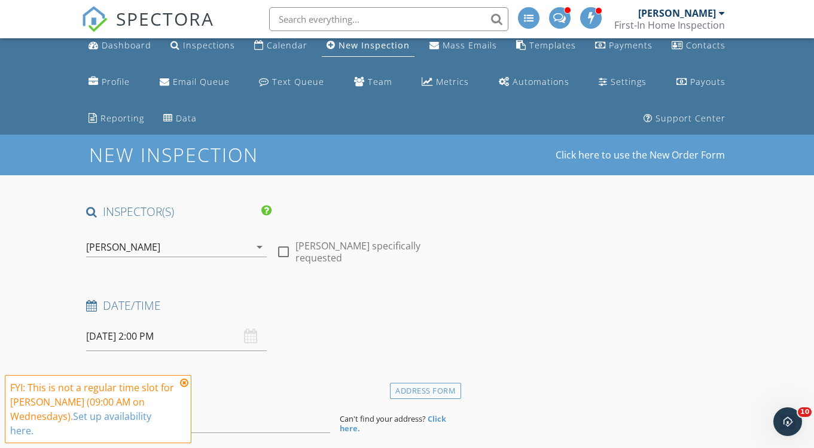
scroll to position [23, 0]
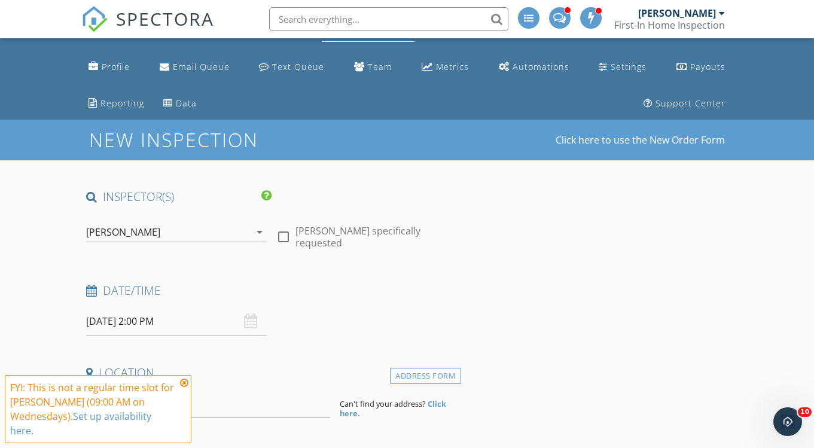
click at [147, 219] on div "check_box Ron Fast PRIMARY check_box_outline_blank Bryan Covell check_box_outli…" at bounding box center [176, 234] width 181 height 39
click at [147, 226] on div "[PERSON_NAME]" at bounding box center [168, 232] width 164 height 19
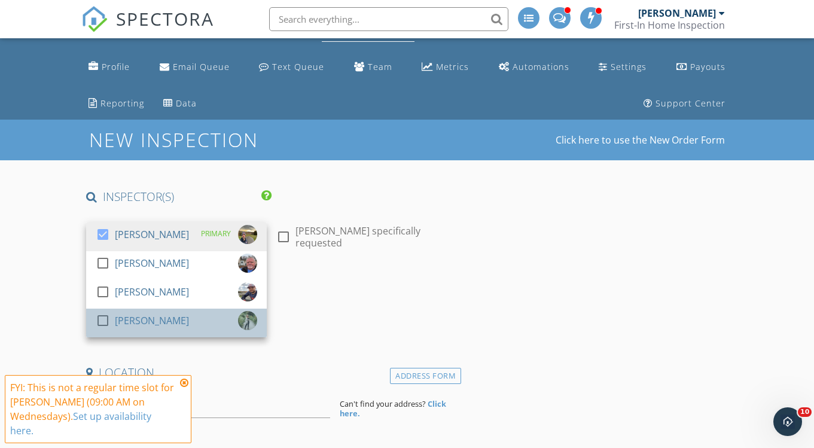
click at [147, 321] on div "[PERSON_NAME]" at bounding box center [152, 320] width 74 height 19
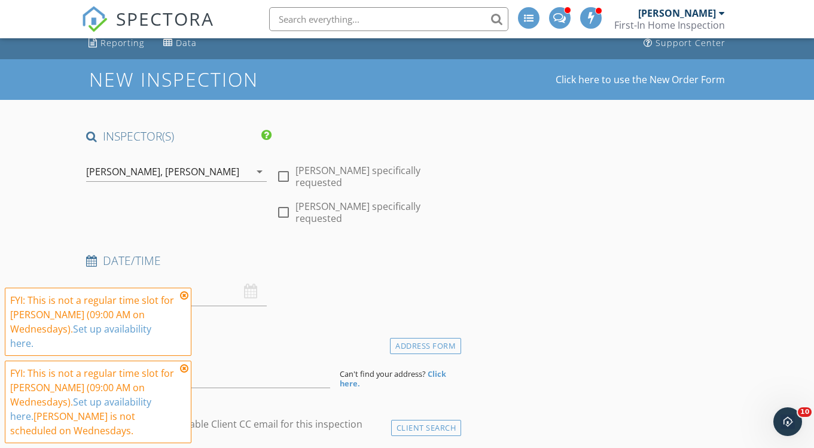
scroll to position [135, 0]
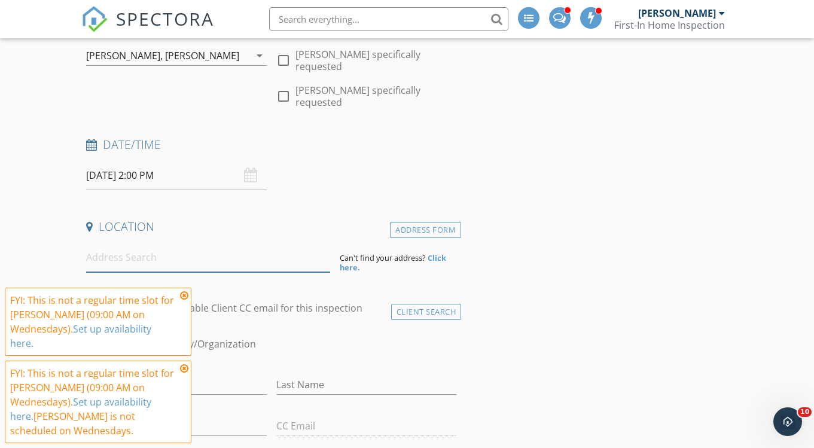
click at [165, 245] on input at bounding box center [207, 257] width 243 height 29
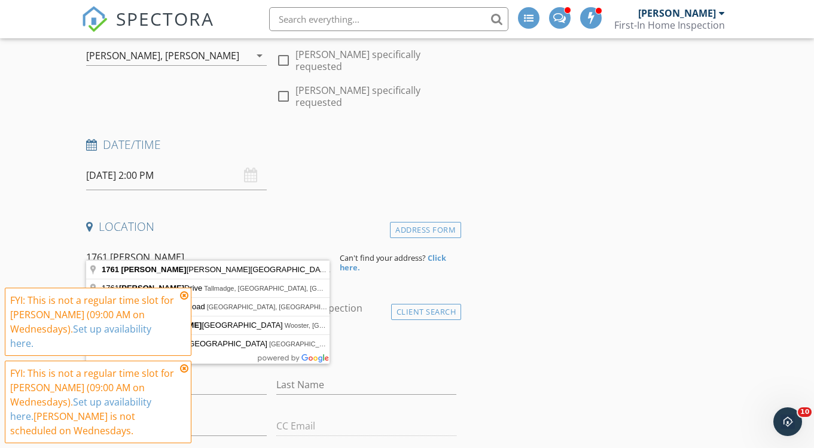
type input "1761 Smith Kramer Street Northeast, Hartville, OH, USA"
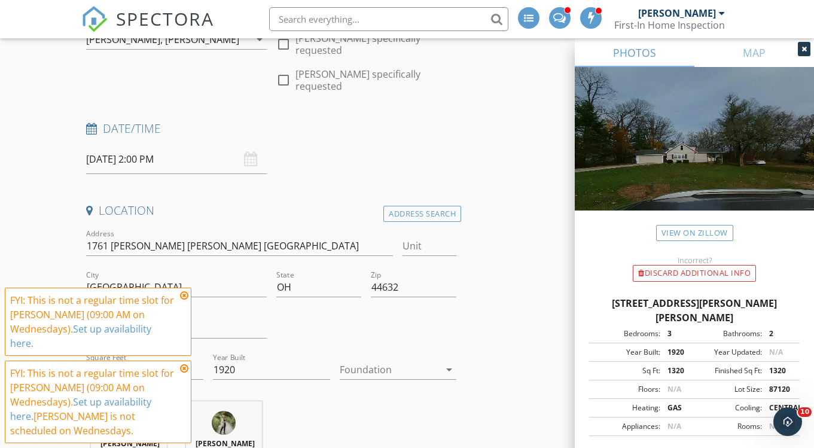
scroll to position [376, 0]
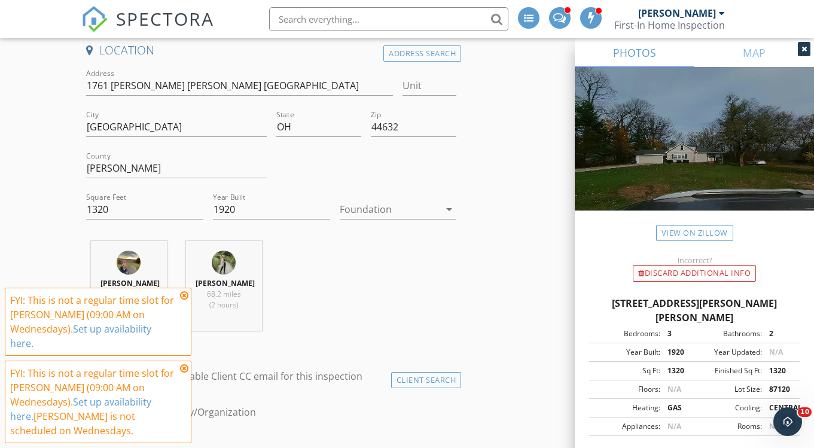
click at [188, 300] on icon at bounding box center [184, 296] width 8 height 10
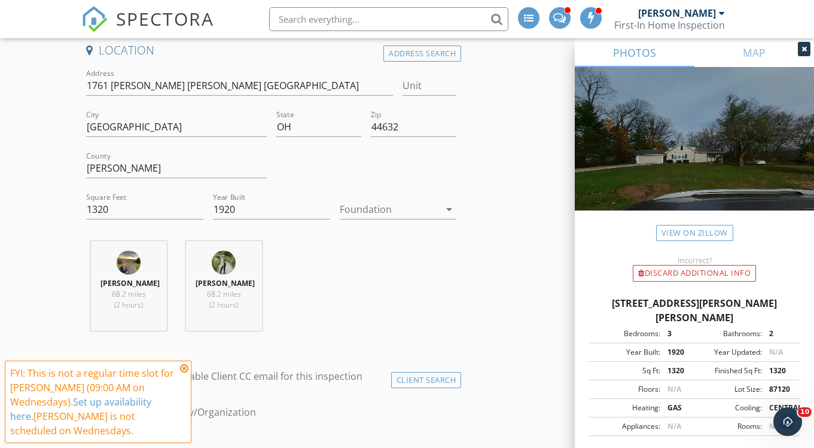
click at [187, 369] on icon at bounding box center [184, 369] width 8 height 10
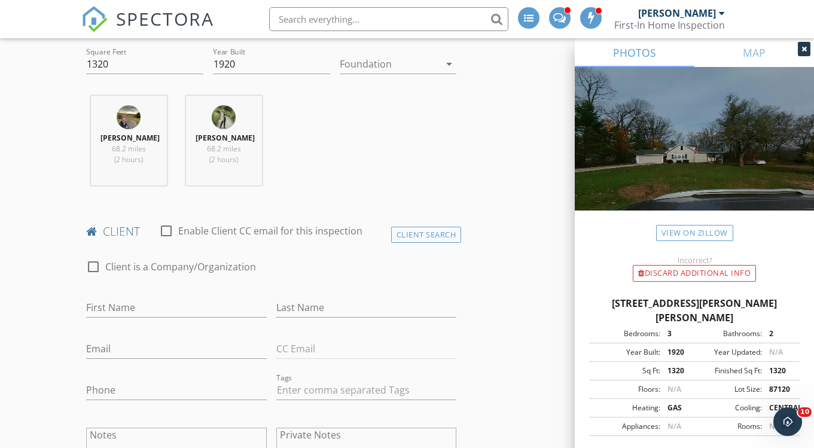
scroll to position [628, 0]
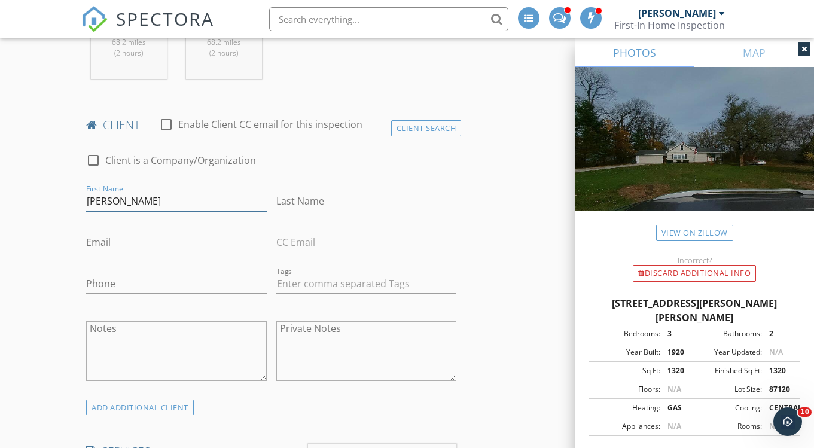
type input "[PERSON_NAME]"
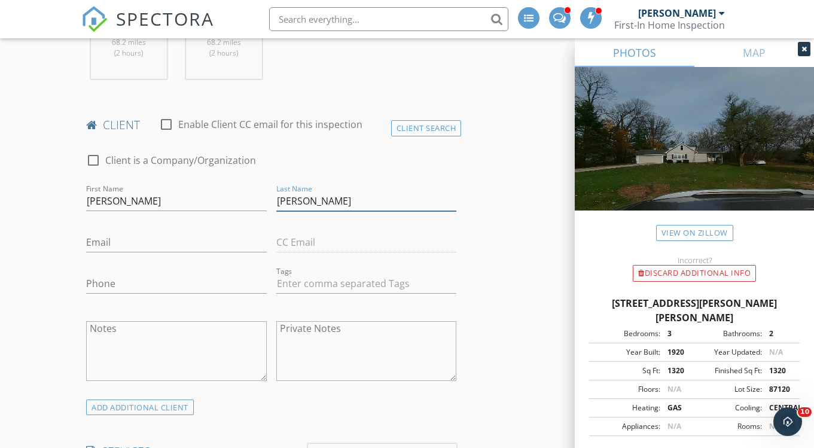
type input "[PERSON_NAME]"
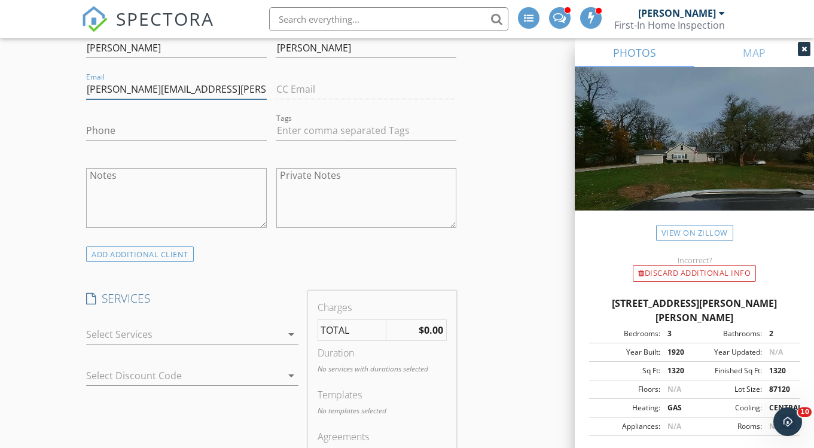
scroll to position [784, 0]
type input "[PERSON_NAME][EMAIL_ADDRESS][PERSON_NAME][DOMAIN_NAME]"
click at [188, 322] on div at bounding box center [183, 331] width 195 height 19
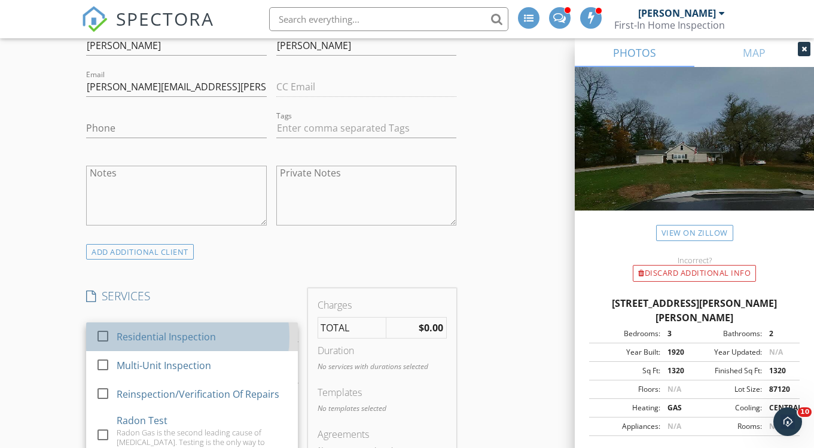
click at [181, 330] on div "Residential Inspection" at bounding box center [166, 337] width 99 height 14
checkbox input "true"
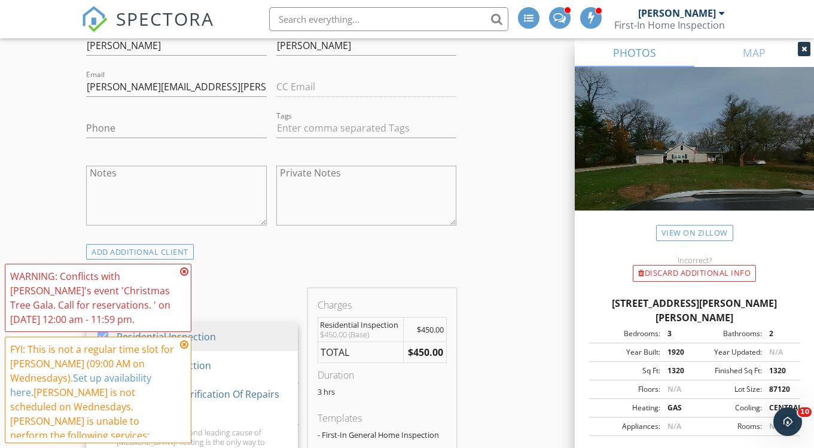
scroll to position [845, 0]
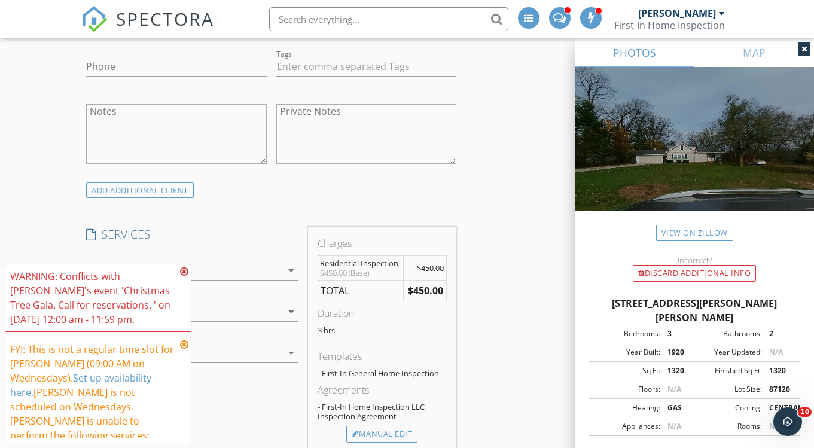
click at [235, 343] on div at bounding box center [175, 352] width 178 height 19
click at [182, 270] on icon at bounding box center [184, 272] width 8 height 10
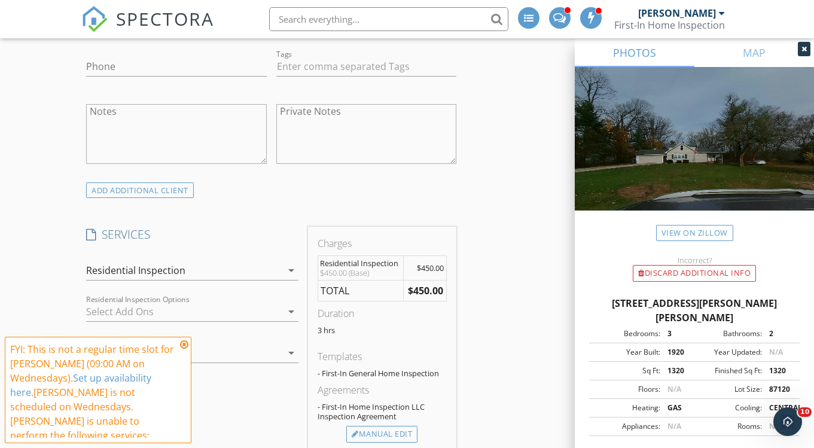
click at [184, 343] on icon at bounding box center [184, 345] width 8 height 10
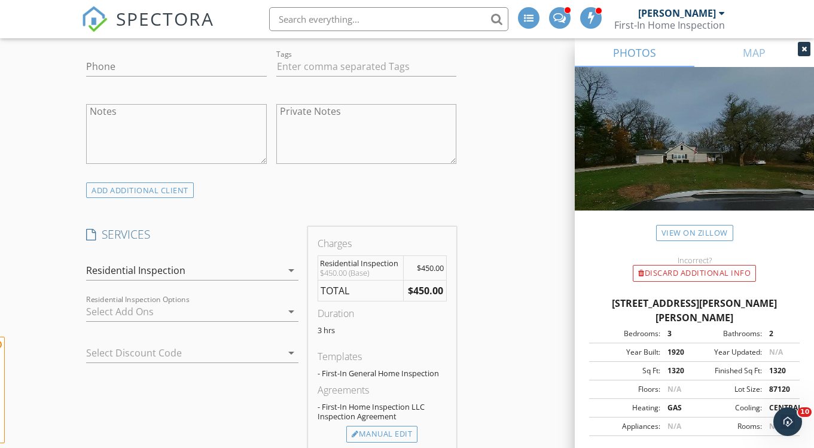
click at [184, 344] on span "FYI: This is not a regular time slot for Ron Fast (09:00 AM on Wednesdays). Set…" at bounding box center [98, 390] width 187 height 106
click at [184, 343] on div at bounding box center [175, 352] width 178 height 19
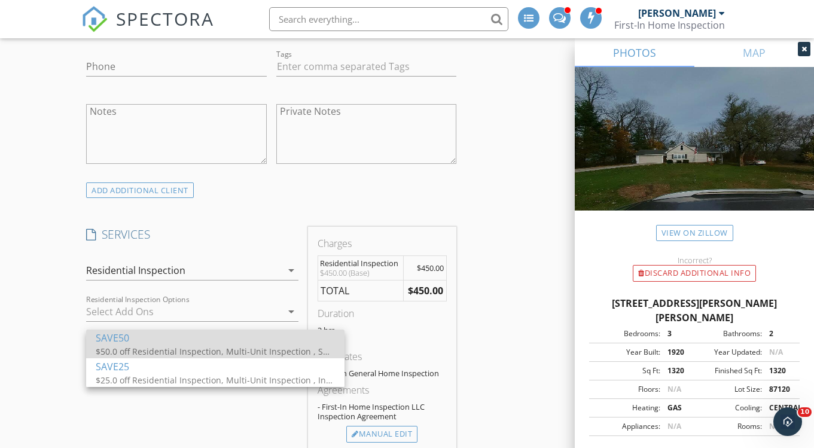
click at [168, 343] on div "SAVE50" at bounding box center [215, 338] width 239 height 14
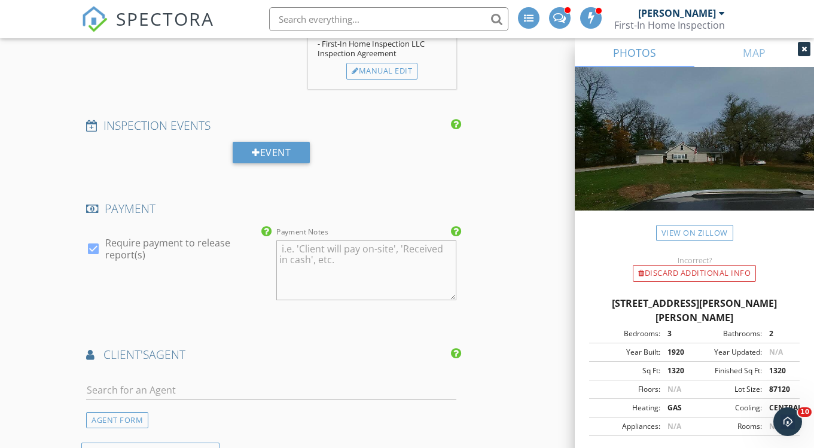
scroll to position [1334, 0]
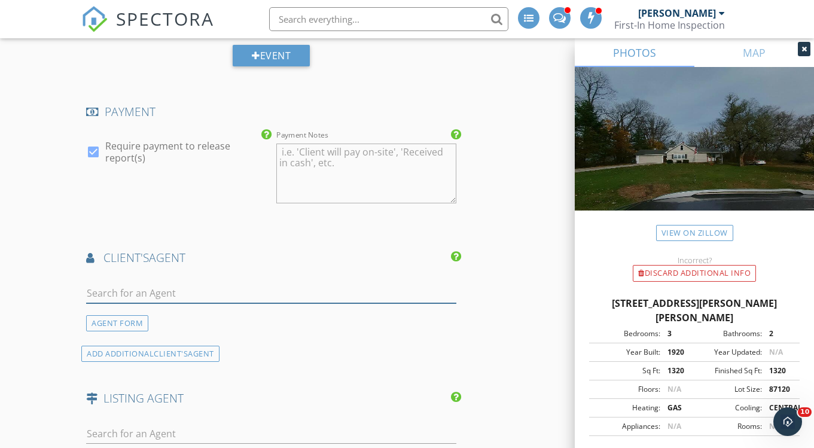
click at [308, 284] on input "text" at bounding box center [271, 294] width 370 height 20
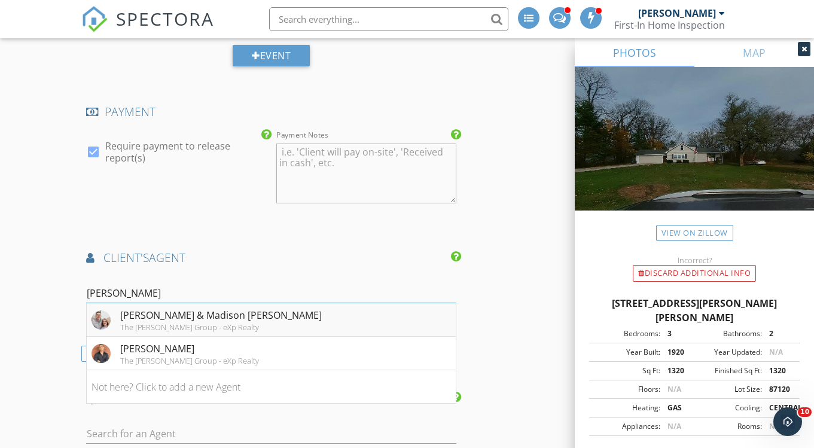
type input "brost"
click at [167, 308] on div "Johnny & Madison Brost" at bounding box center [221, 315] width 202 height 14
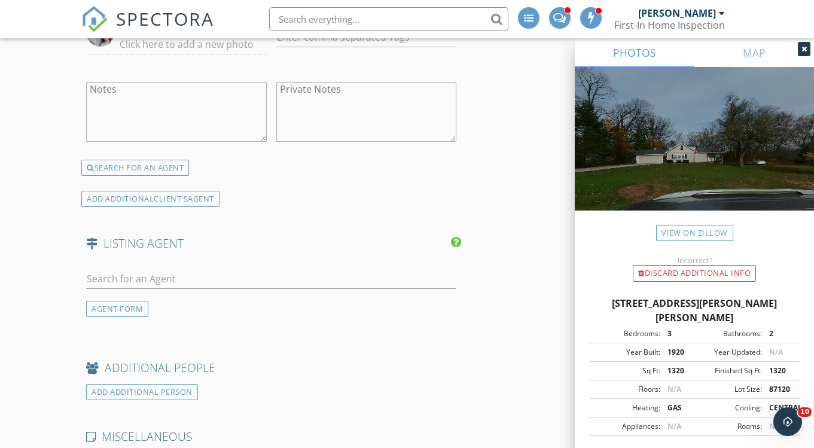
scroll to position [1772, 0]
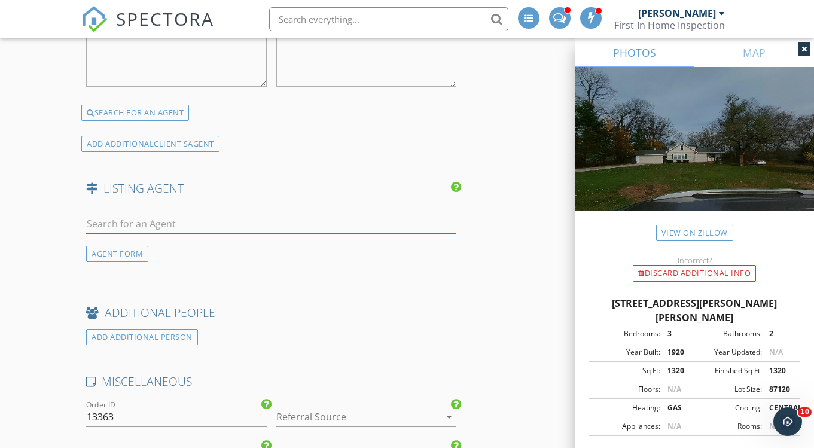
click at [264, 214] on input "text" at bounding box center [271, 224] width 370 height 20
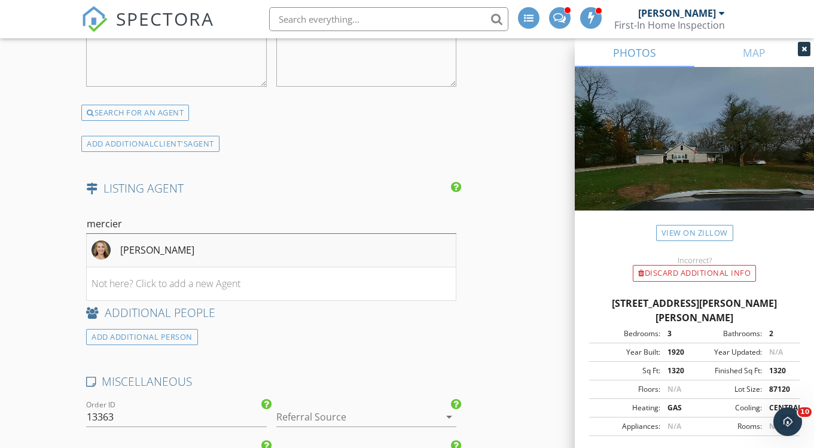
type input "mercier"
click at [226, 234] on li "Amanda Mercier" at bounding box center [271, 251] width 369 height 34
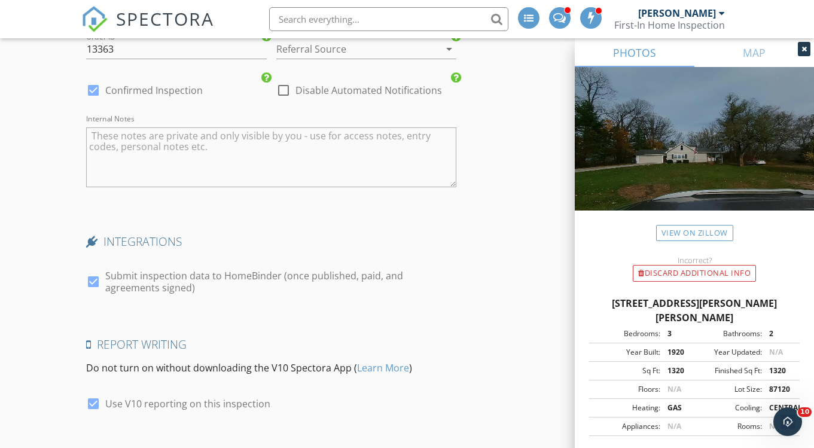
scroll to position [2510, 0]
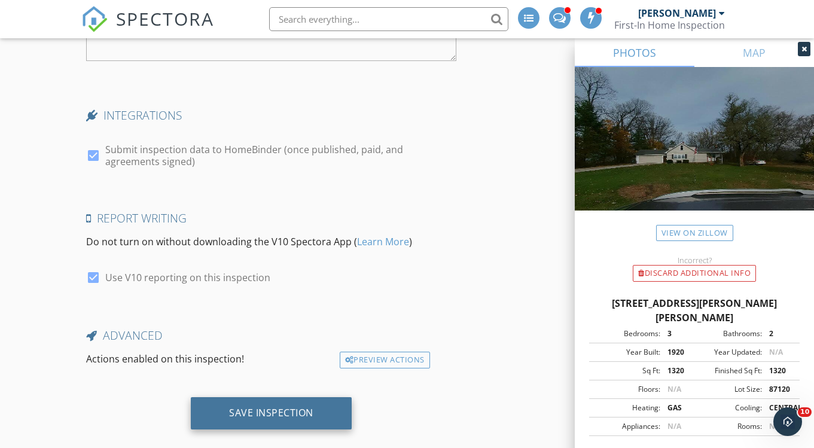
click at [269, 407] on div "Save Inspection" at bounding box center [271, 413] width 84 height 12
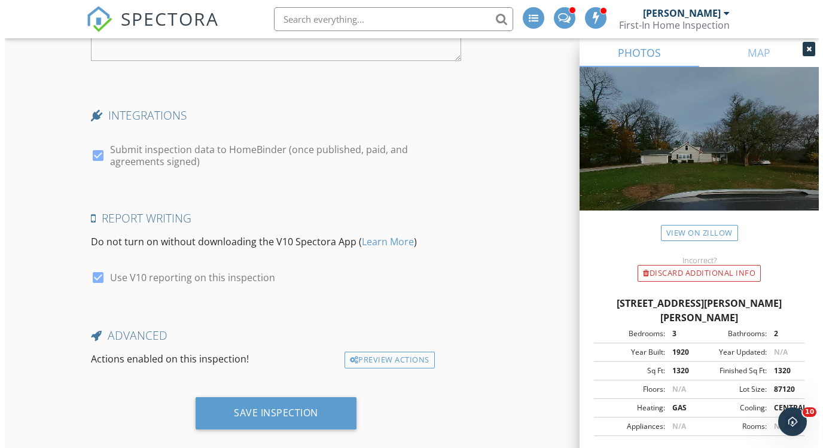
scroll to position [2501, 0]
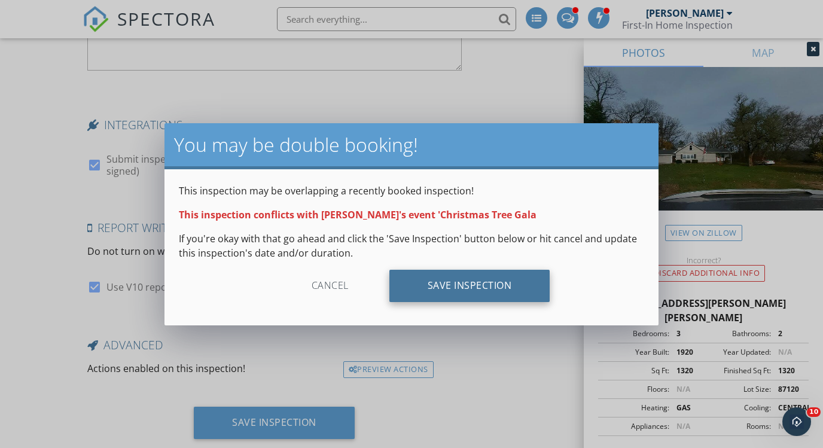
click at [474, 280] on div "Save Inspection" at bounding box center [469, 286] width 161 height 32
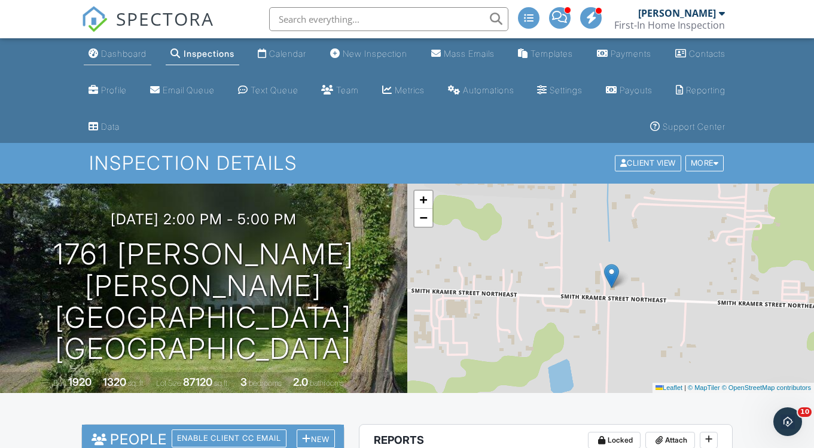
click at [121, 55] on div "Dashboard" at bounding box center [123, 53] width 45 height 10
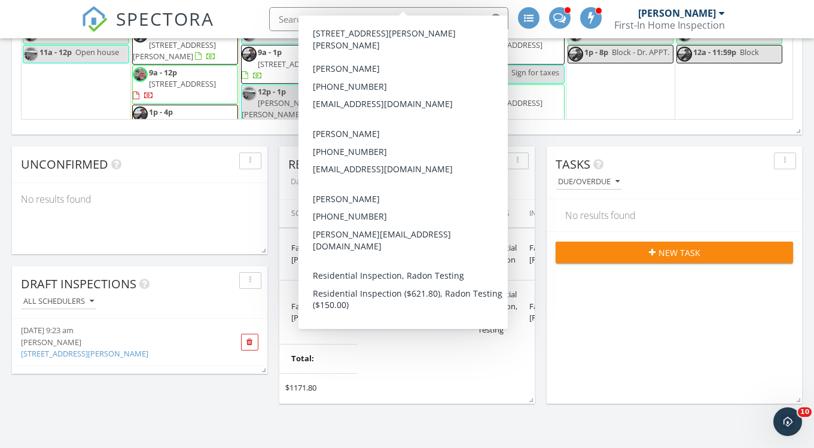
scroll to position [1054, 0]
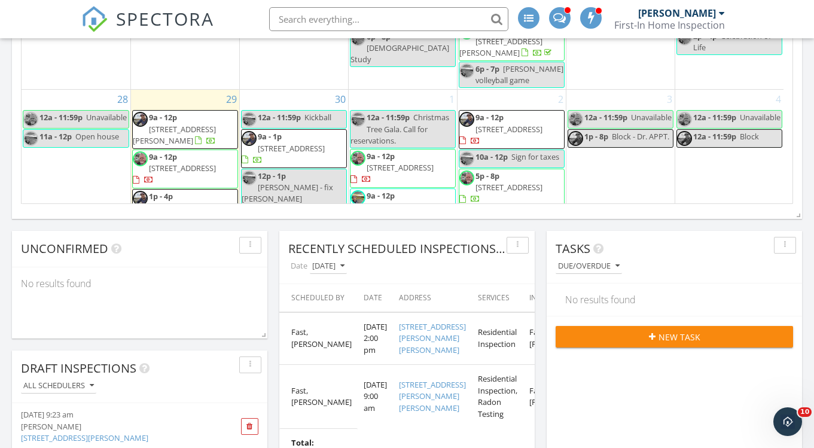
scroll to position [0, 0]
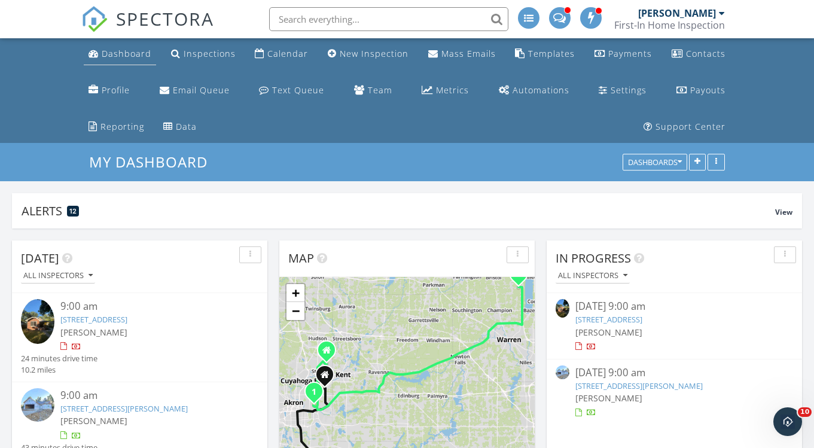
click at [106, 55] on div "Dashboard" at bounding box center [127, 53] width 50 height 11
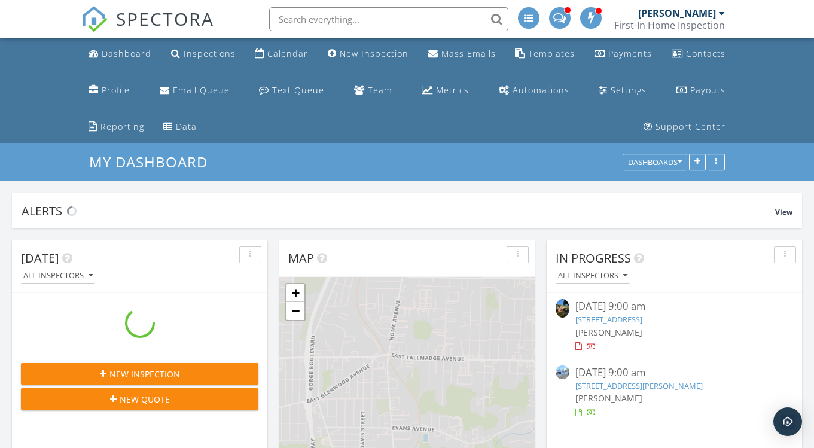
click at [626, 54] on div "Payments" at bounding box center [630, 53] width 44 height 11
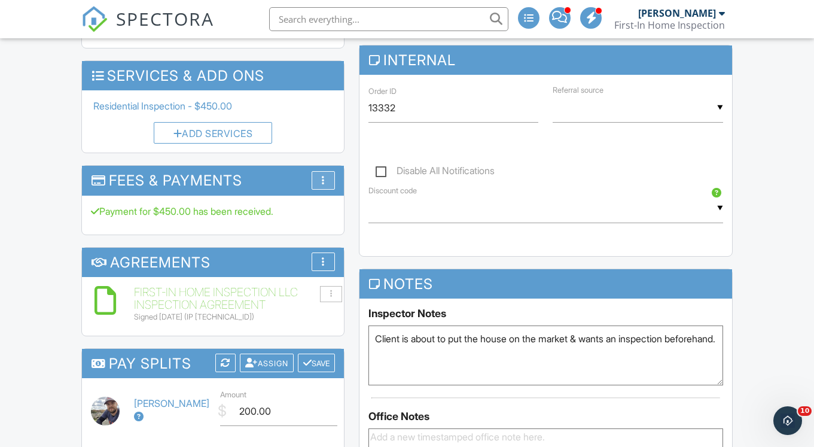
click at [330, 171] on div "More" at bounding box center [323, 180] width 23 height 19
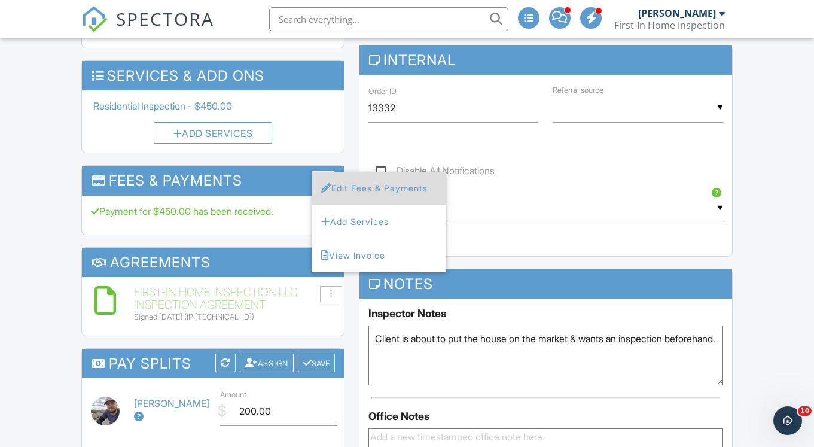
click at [369, 172] on li "Edit Fees & Payments" at bounding box center [379, 189] width 135 height 34
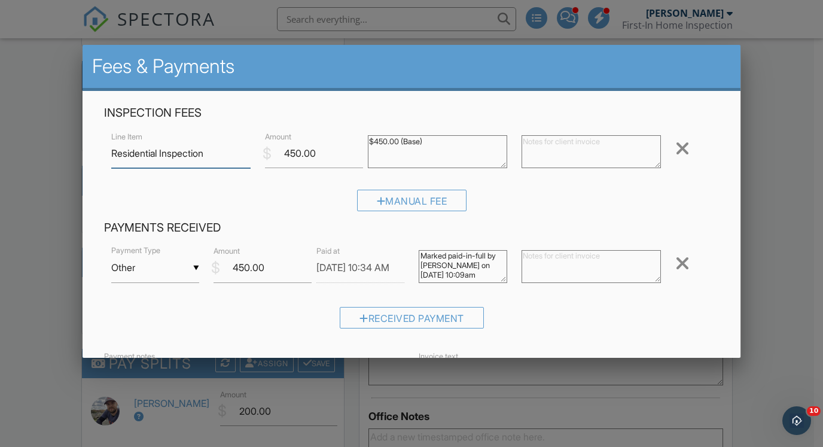
scroll to position [11, 0]
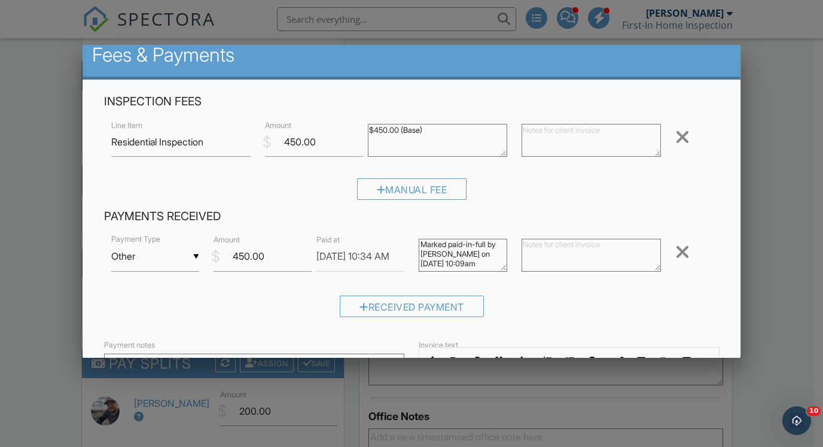
click at [182, 261] on input "Other" at bounding box center [155, 256] width 88 height 29
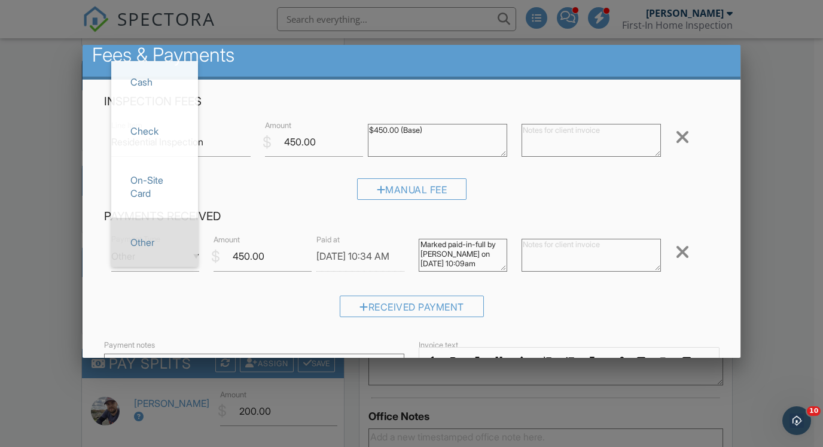
scroll to position [0, 0]
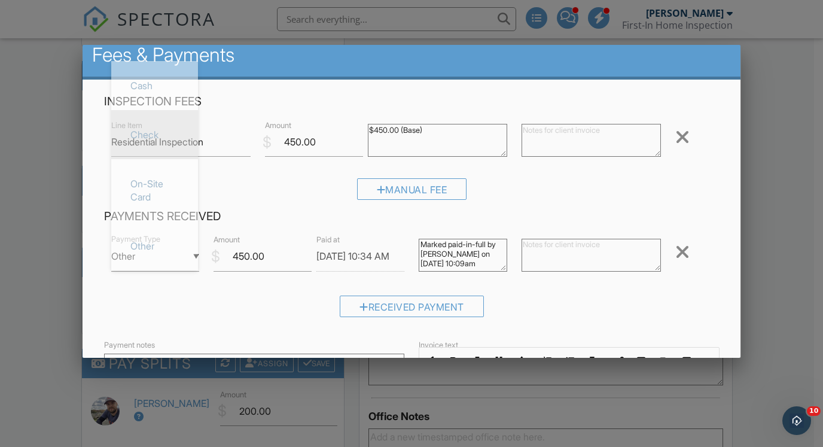
click at [155, 130] on span "Check" at bounding box center [155, 135] width 68 height 30
type input "Check"
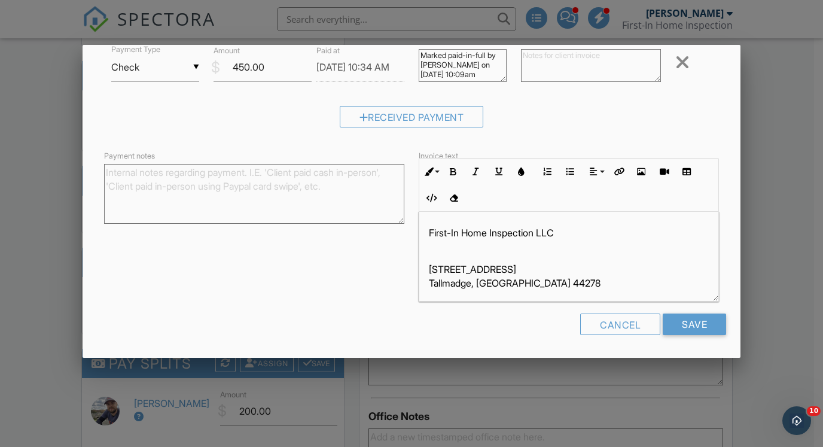
scroll to position [38, 0]
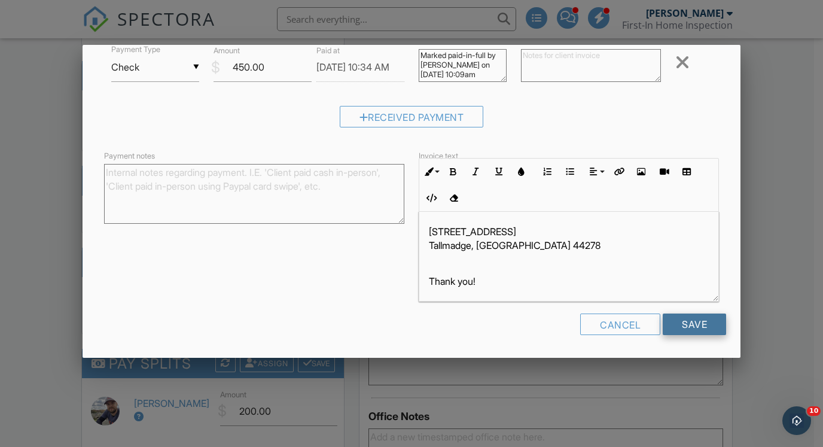
click at [673, 324] on input "Save" at bounding box center [694, 324] width 63 height 22
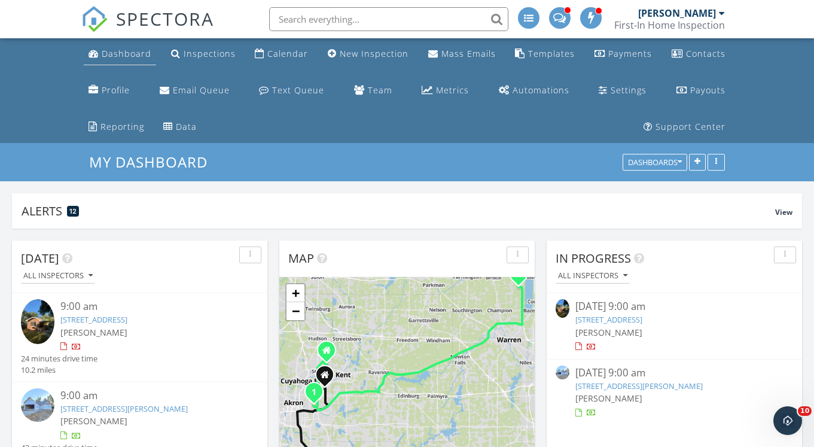
click at [124, 57] on div "Dashboard" at bounding box center [127, 53] width 50 height 11
